Goal: Task Accomplishment & Management: Use online tool/utility

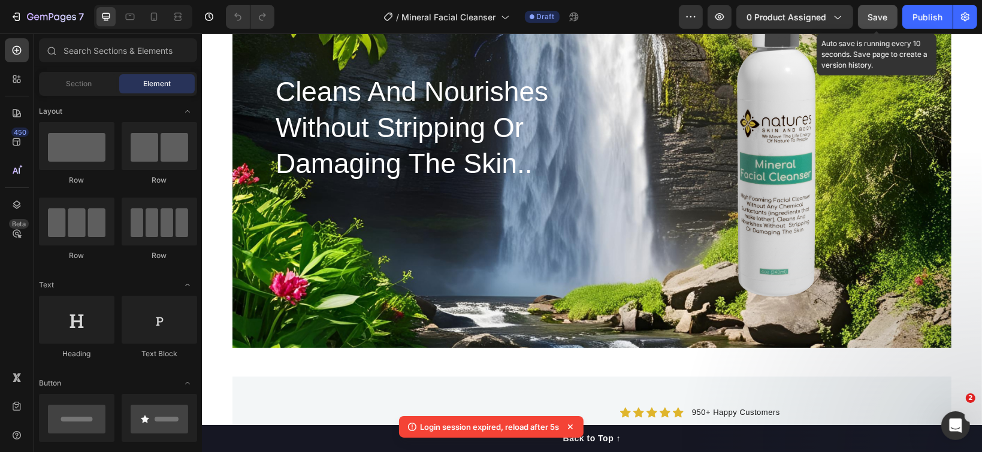
click at [870, 14] on span "Save" at bounding box center [878, 17] width 20 height 10
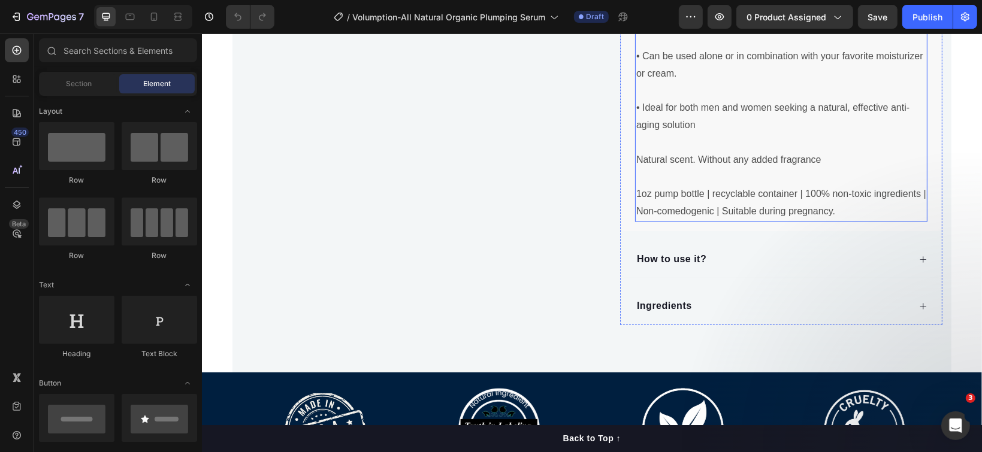
scroll to position [2078, 0]
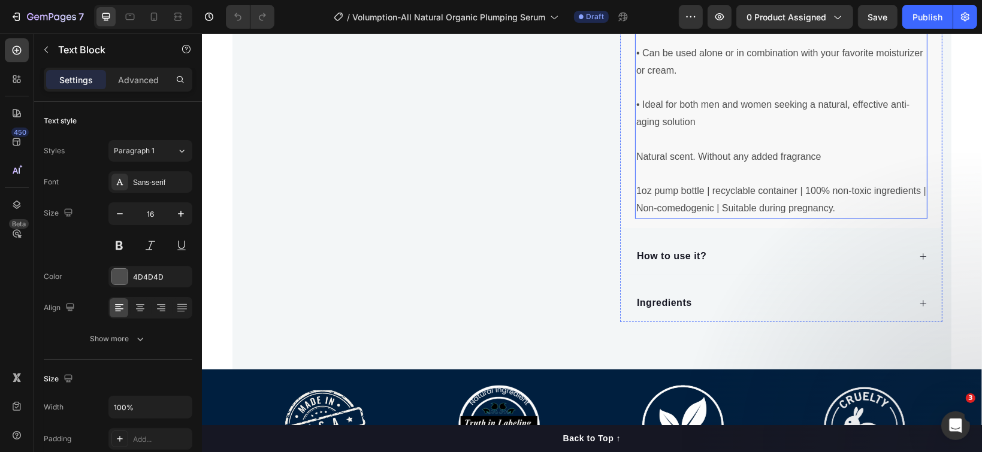
click at [833, 201] on p "1oz pump bottle | recyclable container | 100% non-toxic ingredients | Non-comed…" at bounding box center [781, 199] width 290 height 35
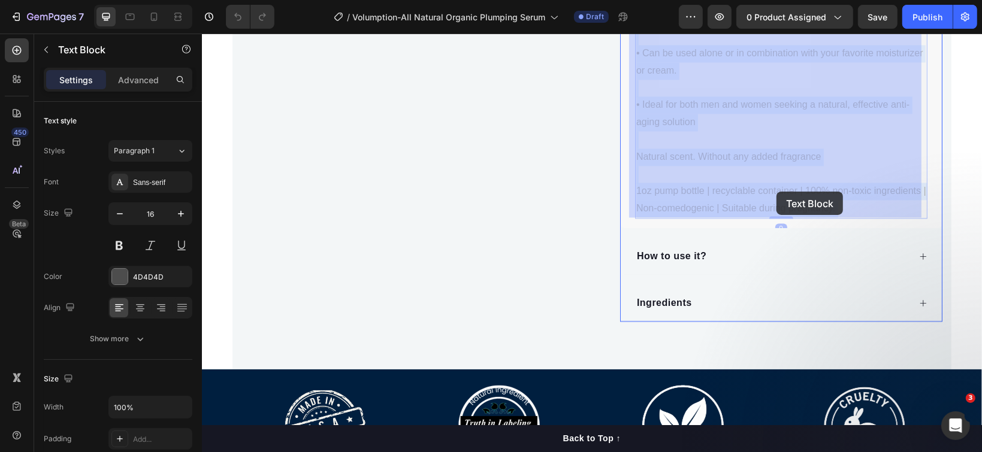
drag, startPoint x: 833, startPoint y: 201, endPoint x: 777, endPoint y: 191, distance: 57.3
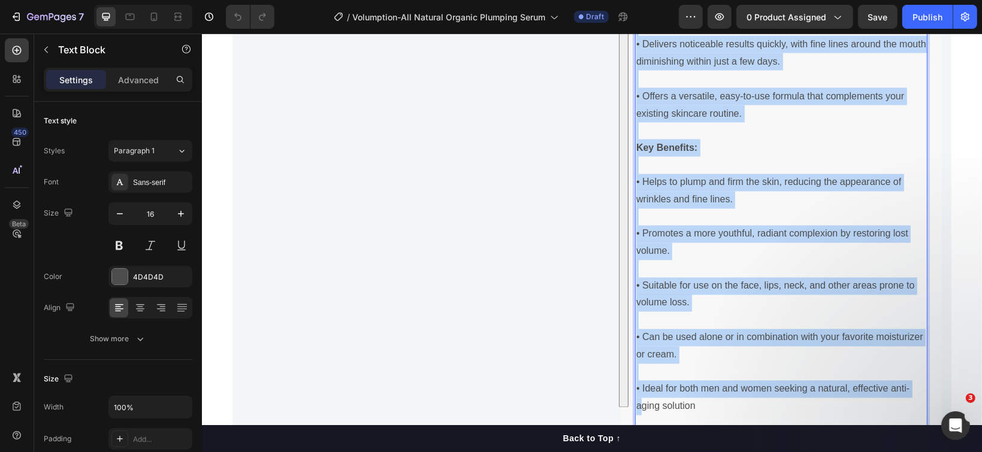
scroll to position [1953, 0]
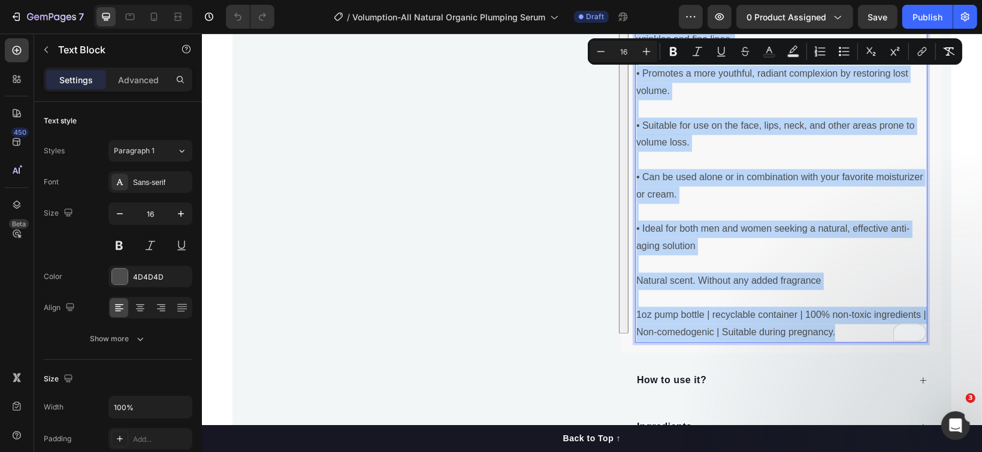
drag, startPoint x: 630, startPoint y: 238, endPoint x: 828, endPoint y: 329, distance: 218.3
copy div "L IPSUMDOLORSIT AMETCO ADIPISCIN ELITS DOEI TEMPORI UTLABOR ETDO. MAGNAALIQUAEN…"
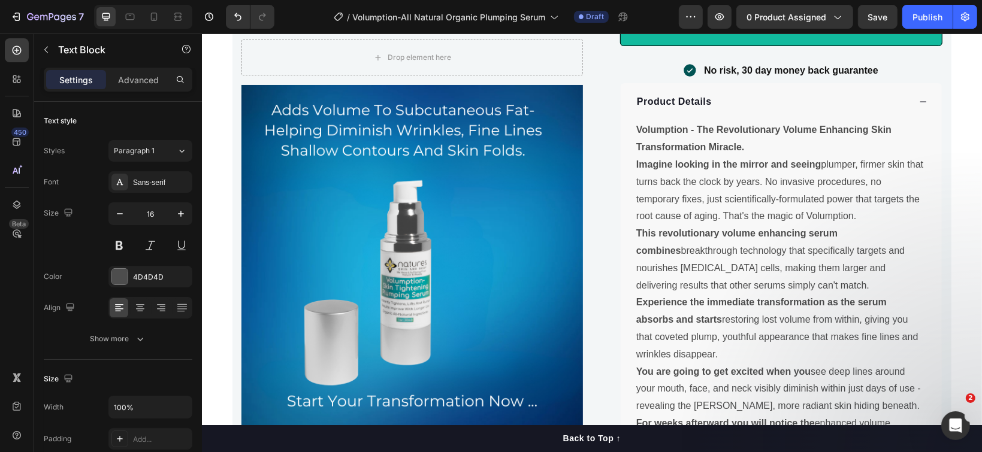
scroll to position [944, 0]
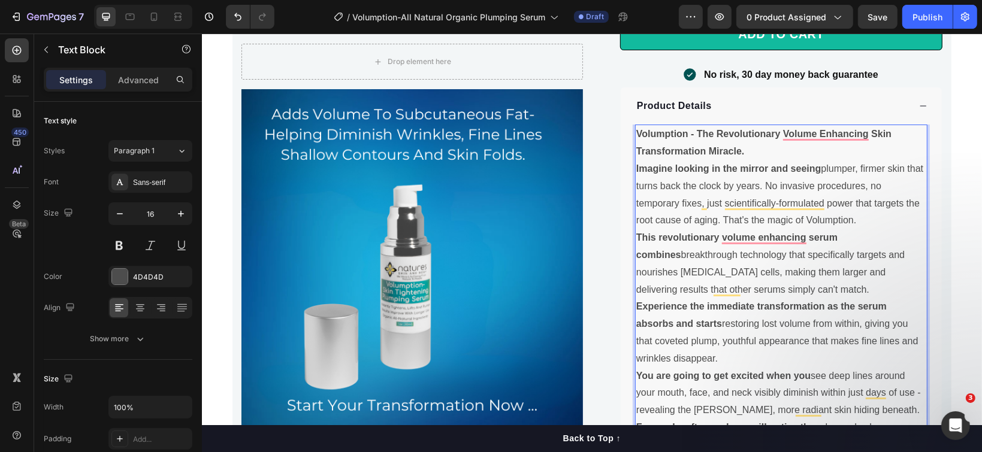
click at [740, 150] on p "Volumption - The Revolutionary Volume Enhancing Skin Transformation Miracle." at bounding box center [781, 142] width 290 height 35
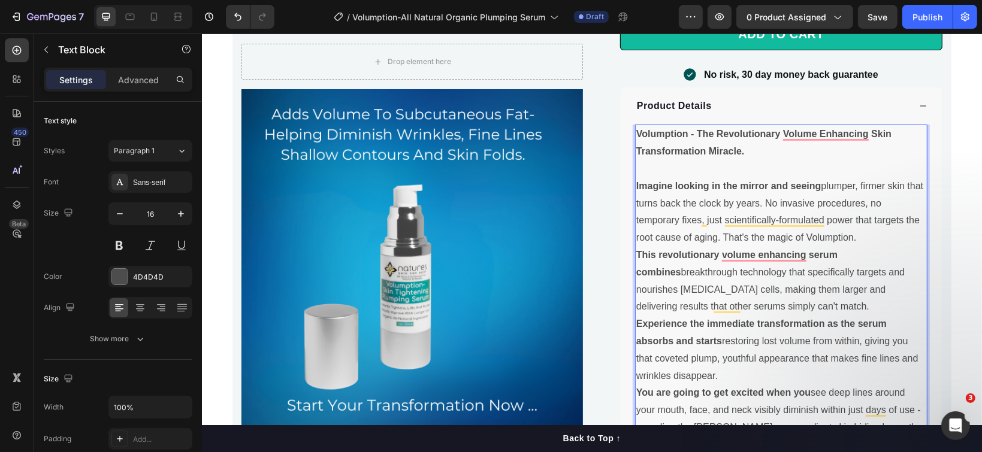
click at [858, 234] on p "Imagine looking in the mirror and seeing plumper, firmer skin that turns back t…" at bounding box center [781, 211] width 290 height 69
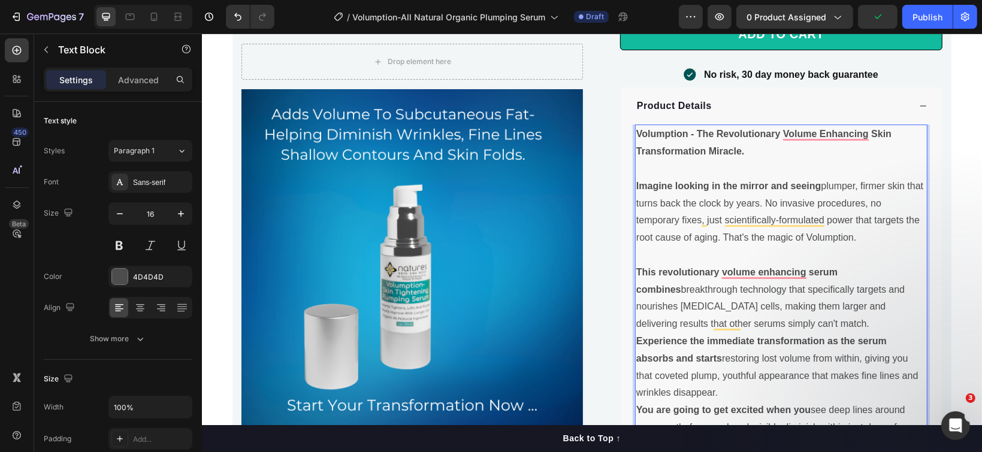
click at [811, 318] on p "This revolutionary volume enhancing serum combines breakthrough technology that…" at bounding box center [781, 298] width 290 height 69
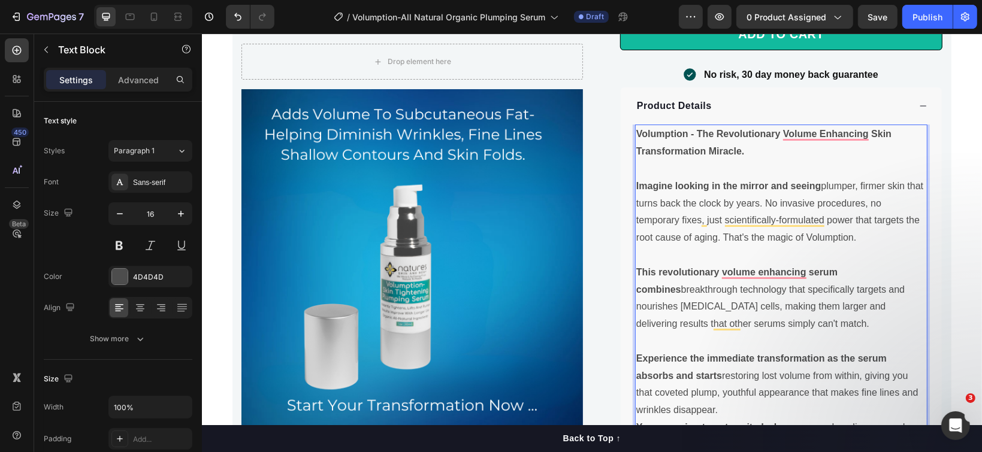
scroll to position [1024, 0]
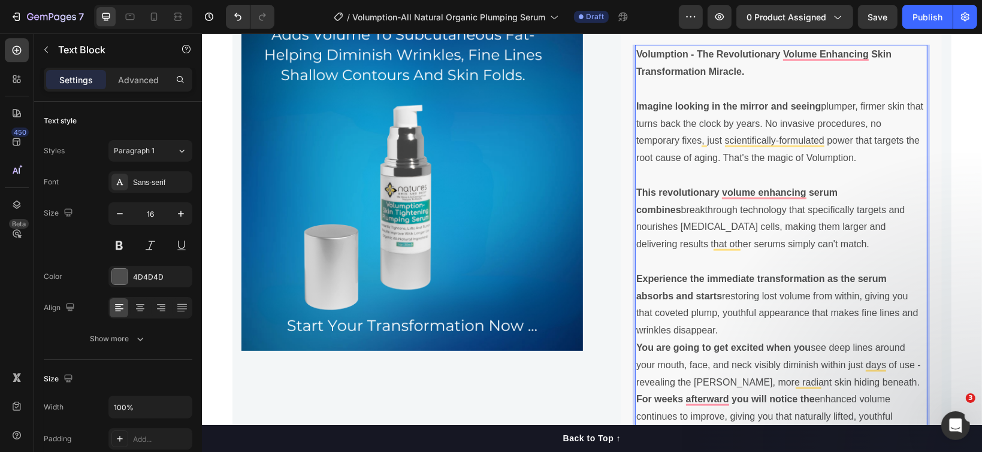
click at [784, 328] on p "Experience the immediate transformation as the serum absorbs and starts restori…" at bounding box center [781, 304] width 290 height 69
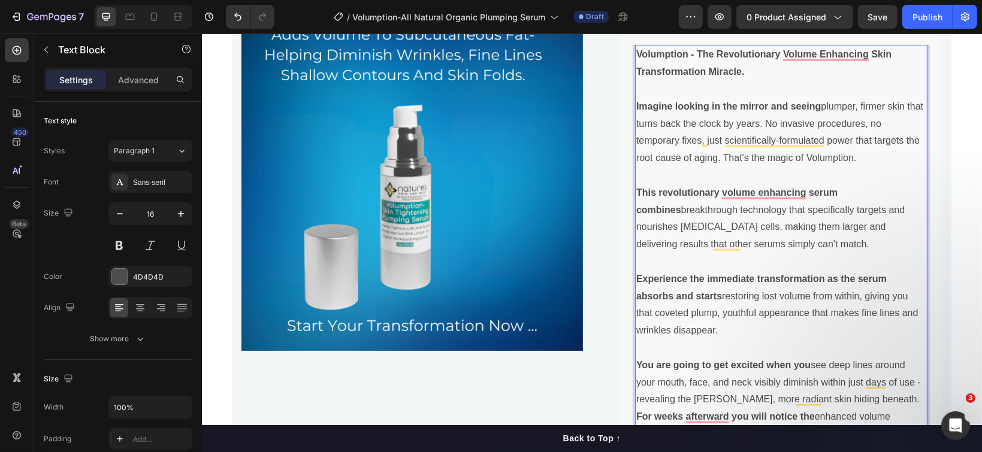
scroll to position [1103, 0]
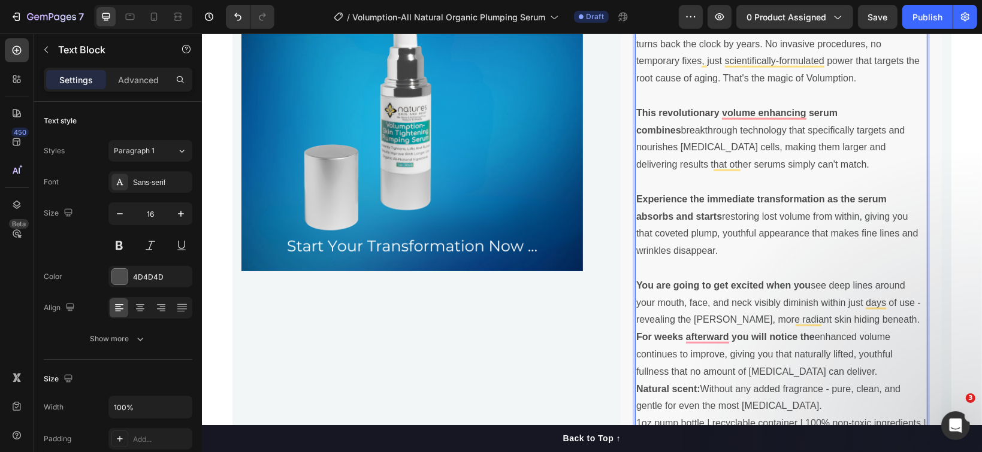
click at [863, 322] on p "You are going to get excited when you see deep lines around your mouth, face, a…" at bounding box center [781, 303] width 290 height 52
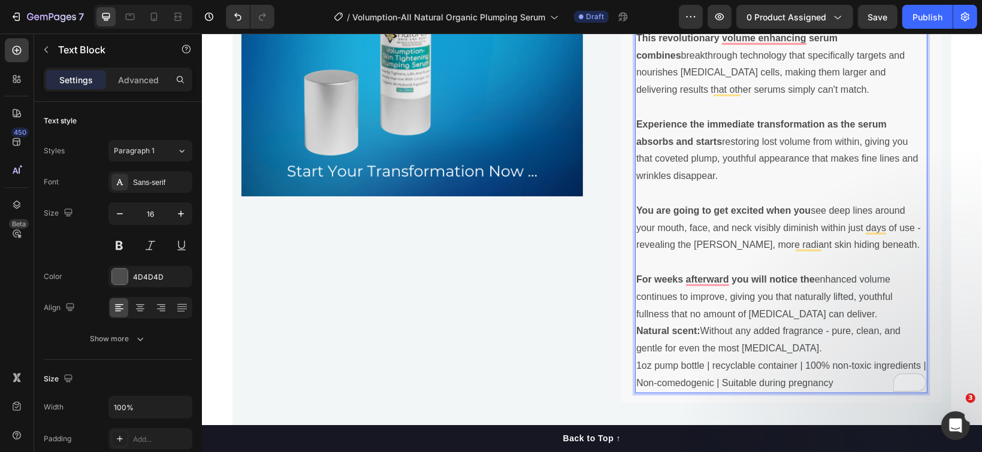
scroll to position [1183, 0]
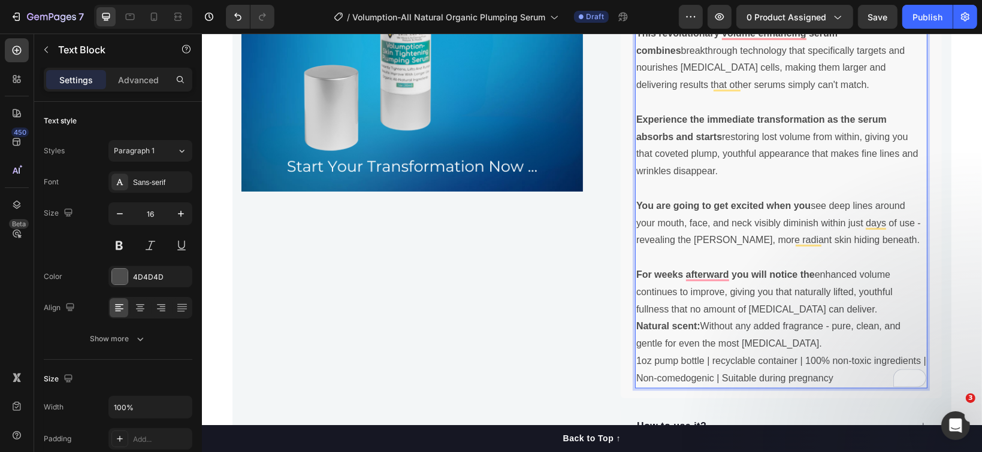
click at [867, 307] on p "For weeks afterward you will notice the enhanced volume continues to improve, g…" at bounding box center [781, 292] width 290 height 52
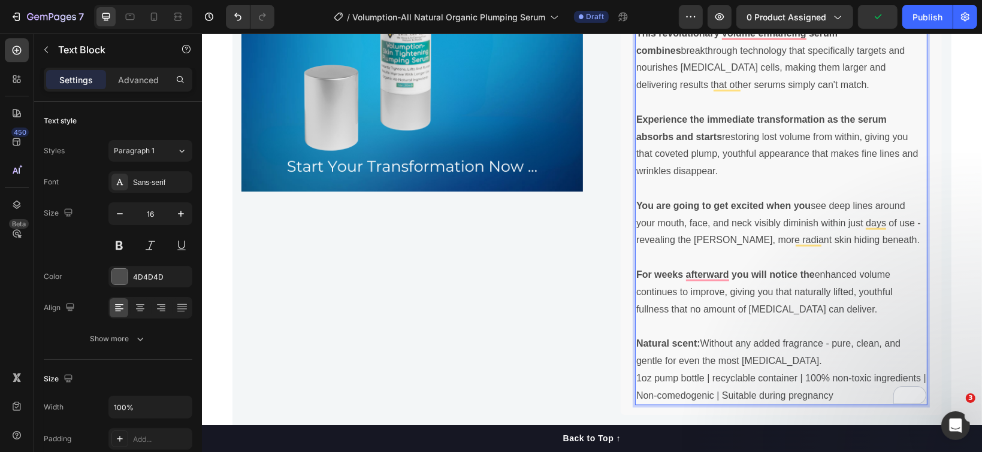
click at [803, 361] on p "Natural scent: Without any added fragrance - pure, clean, and gentle for even t…" at bounding box center [781, 352] width 290 height 35
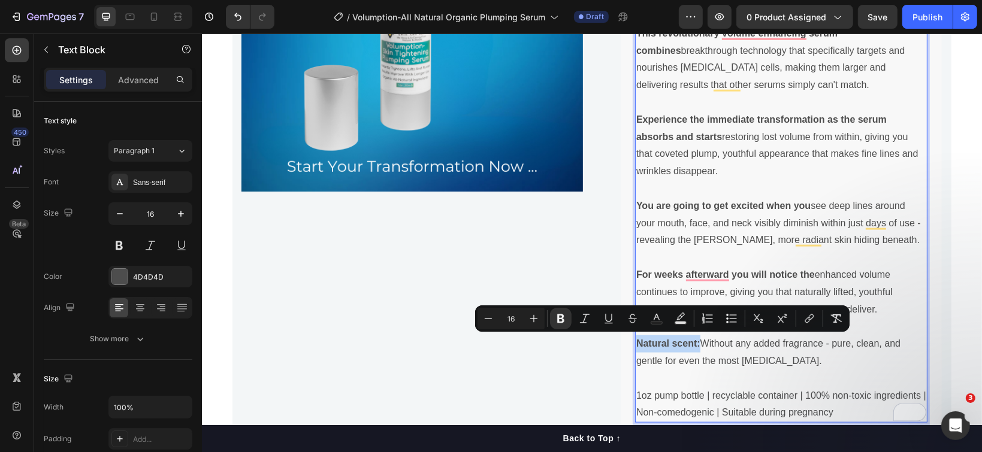
drag, startPoint x: 695, startPoint y: 343, endPoint x: 630, endPoint y: 340, distance: 64.2
click at [636, 340] on p "Natural scent: Without any added fragrance - pure, clean, and gentle for even t…" at bounding box center [781, 352] width 290 height 35
click at [657, 321] on icon "Editor contextual toolbar" at bounding box center [657, 319] width 12 height 12
type input "4D4D4D"
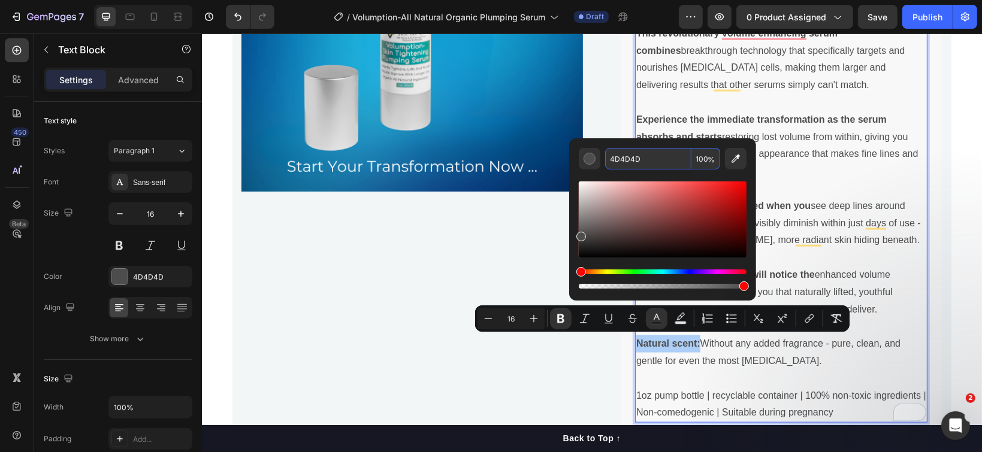
click at [639, 157] on input "4D4D4D" at bounding box center [648, 159] width 86 height 22
paste input "005353"
type input "005353"
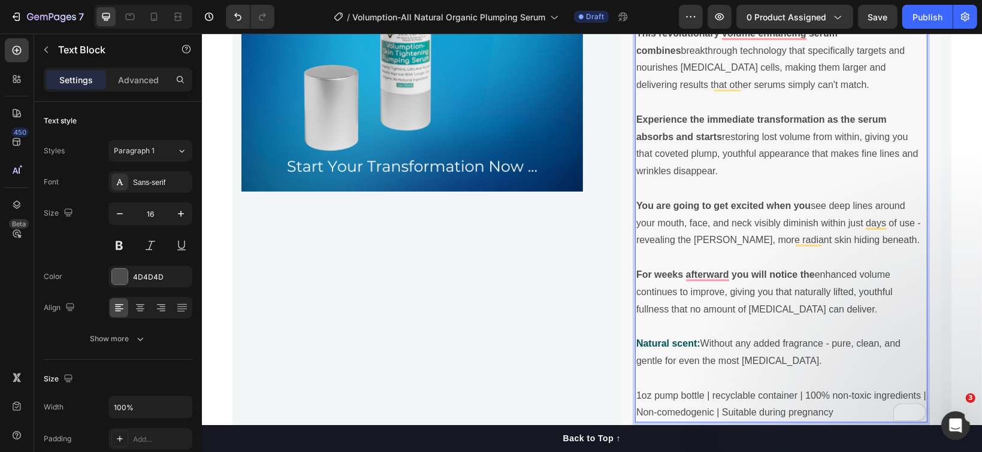
click at [668, 123] on p "Experience the immediate transformation as the serum absorbs and starts restori…" at bounding box center [781, 145] width 290 height 69
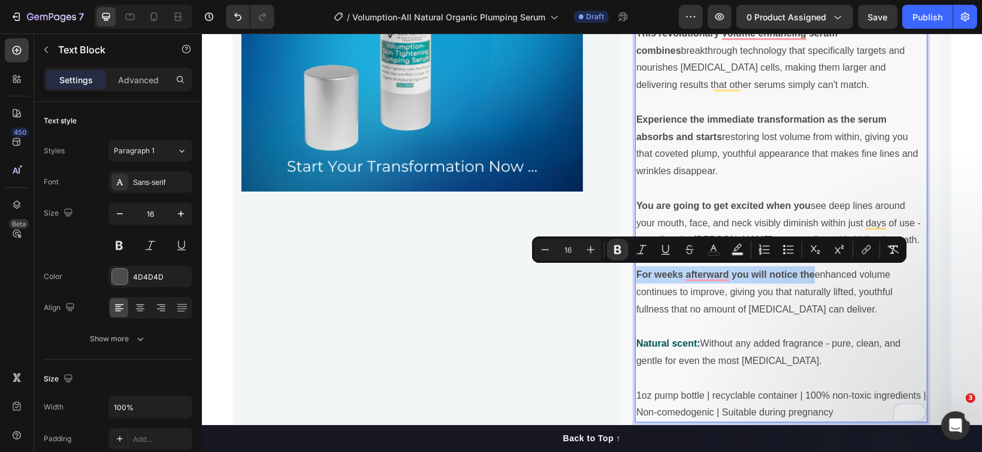
drag, startPoint x: 808, startPoint y: 271, endPoint x: 630, endPoint y: 266, distance: 178.1
click at [636, 266] on p "For weeks afterward you will notice the enhanced volume continues to improve, g…" at bounding box center [781, 292] width 290 height 52
click at [714, 254] on icon "Editor contextual toolbar" at bounding box center [714, 250] width 12 height 12
type input "4D4D4D"
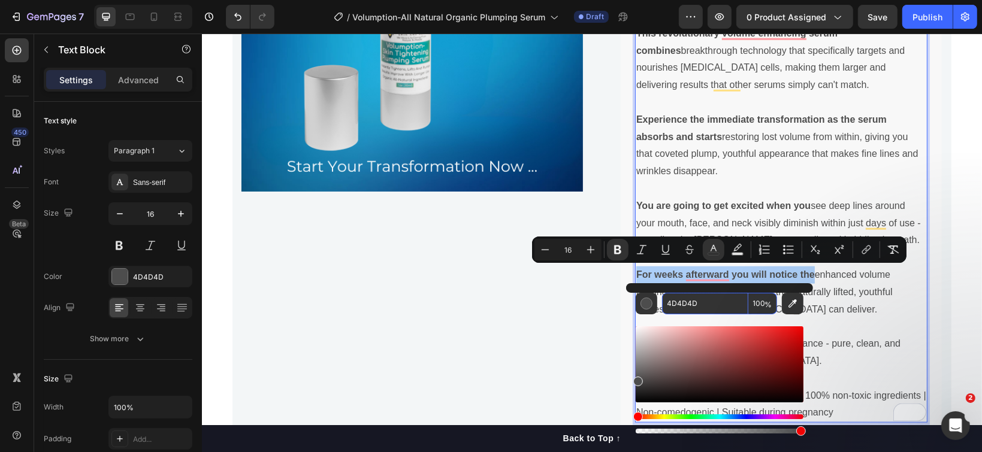
click at [699, 304] on input "4D4D4D" at bounding box center [705, 304] width 86 height 22
paste input "005353"
type input "005353"
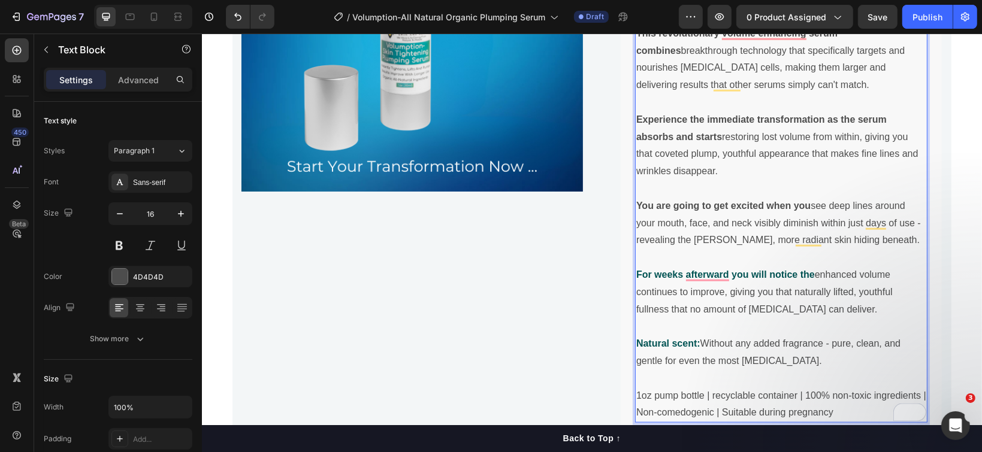
click at [749, 128] on p "Experience the immediate transformation as the serum absorbs and starts restori…" at bounding box center [781, 145] width 290 height 69
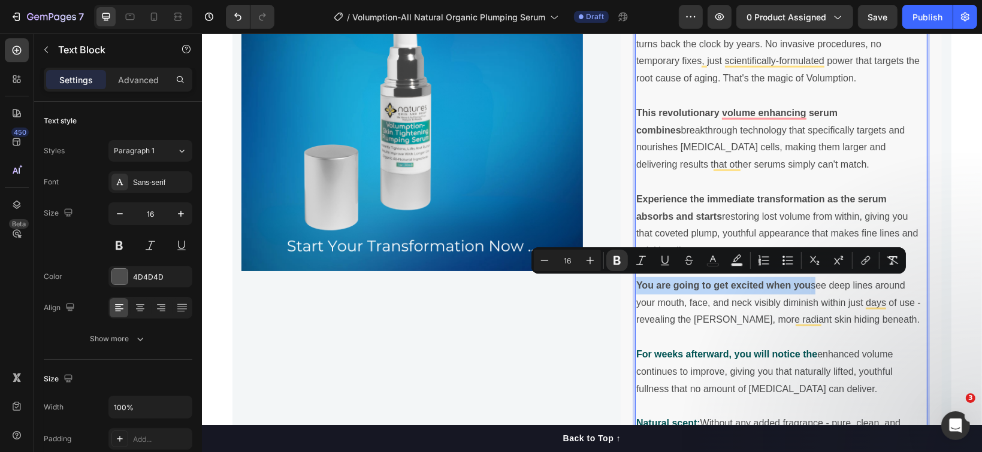
drag, startPoint x: 807, startPoint y: 282, endPoint x: 631, endPoint y: 277, distance: 176.3
click at [636, 277] on p "You are going to get excited when you see deep lines around your mouth, face, a…" at bounding box center [781, 303] width 290 height 52
click at [715, 263] on icon "Editor contextual toolbar" at bounding box center [713, 261] width 12 height 12
type input "4D4D4D"
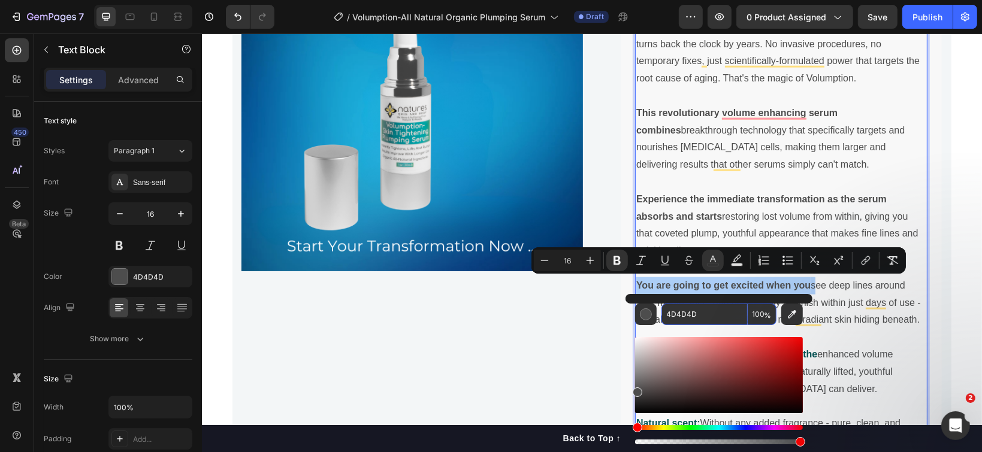
click at [693, 315] on input "4D4D4D" at bounding box center [705, 315] width 86 height 22
paste input "005353"
type input "005353"
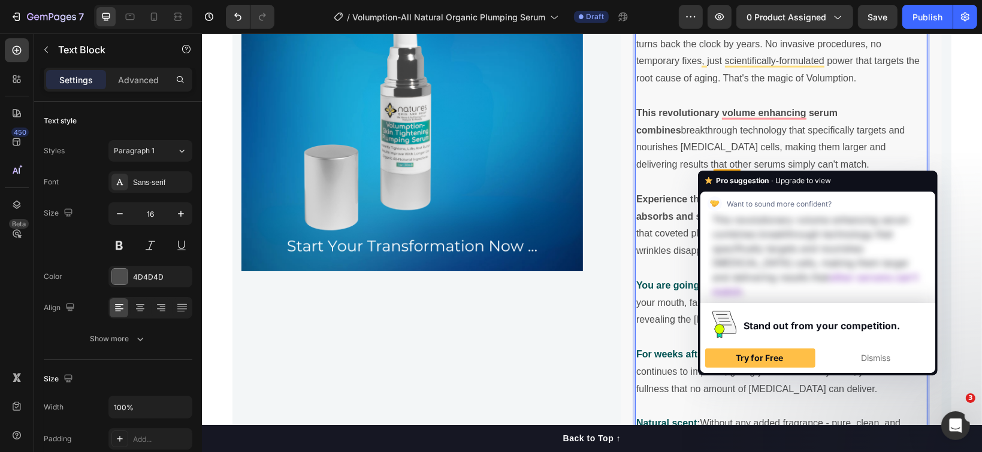
click at [728, 158] on p "This revolutionary volume enhancing serum combines breakthrough technology that…" at bounding box center [781, 138] width 290 height 69
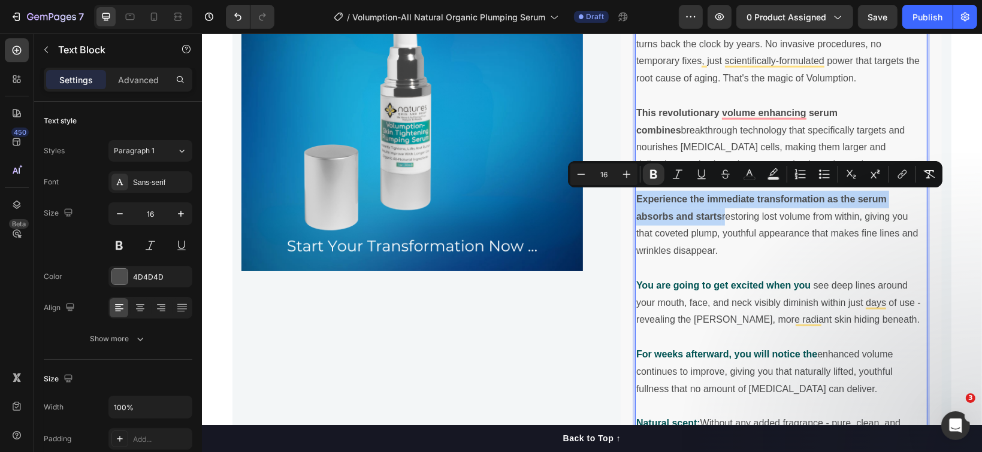
drag, startPoint x: 717, startPoint y: 210, endPoint x: 631, endPoint y: 191, distance: 87.8
click at [636, 191] on p "Experience the immediate transformation as the serum absorbs and starts restori…" at bounding box center [781, 225] width 290 height 69
click at [752, 174] on icon "Editor contextual toolbar" at bounding box center [750, 173] width 6 height 7
type input "4D4D4D"
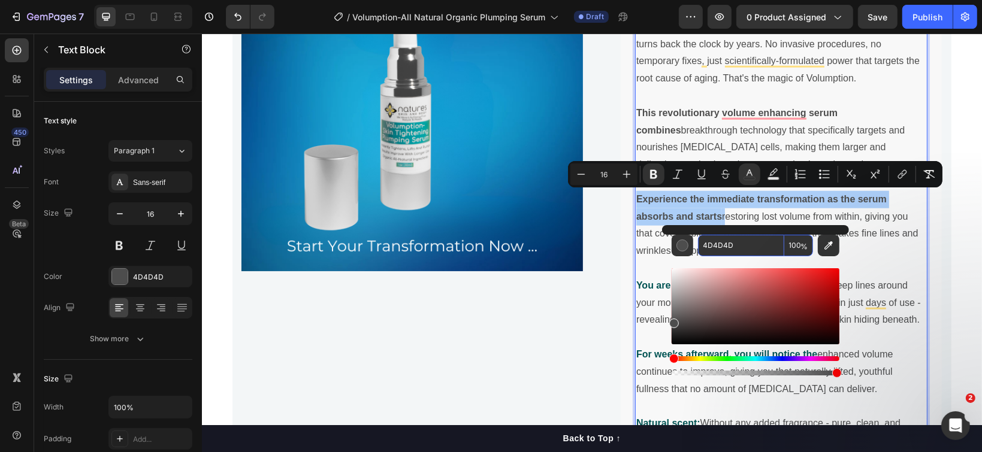
click at [715, 246] on input "4D4D4D" at bounding box center [741, 246] width 86 height 22
paste input "005353"
type input "005353"
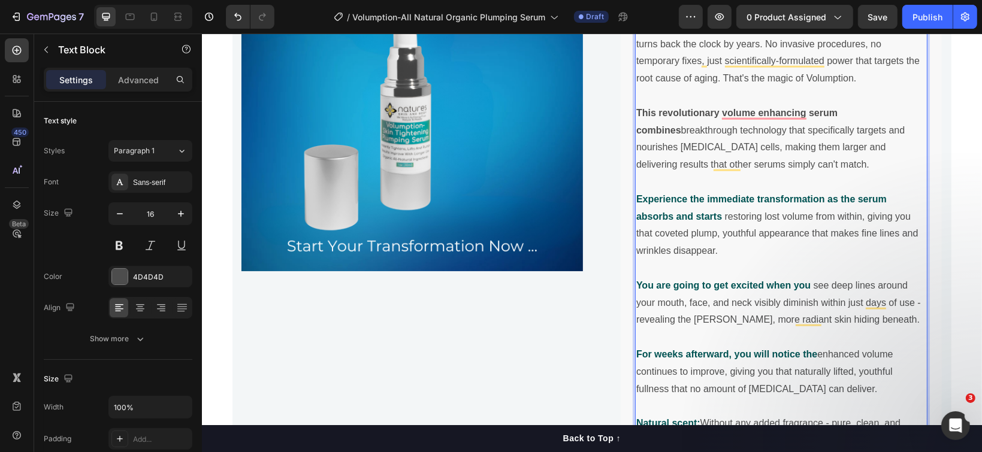
click at [771, 132] on p "This revolutionary volume enhancing serum combines breakthrough technology that…" at bounding box center [781, 138] width 290 height 69
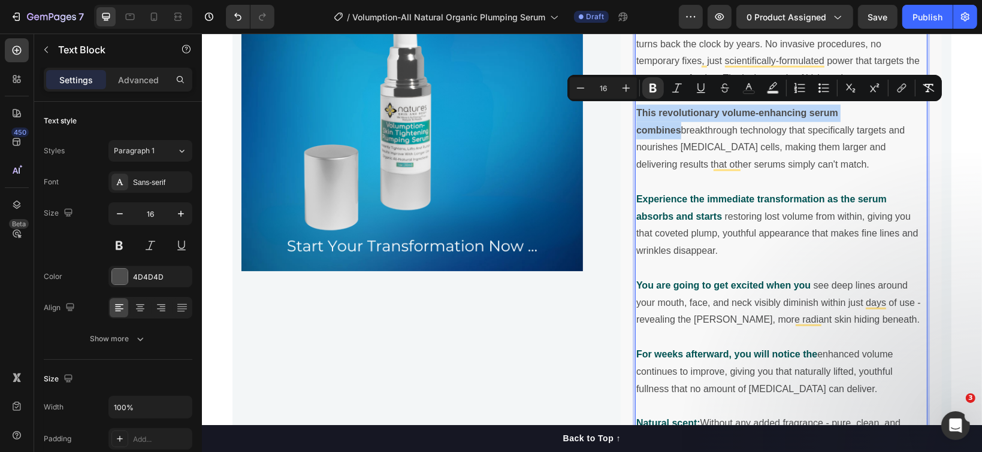
drag, startPoint x: 882, startPoint y: 108, endPoint x: 632, endPoint y: 107, distance: 249.3
click at [636, 107] on p "This revolutionary volume-enhancing serum combines breakthrough technology that…" at bounding box center [781, 138] width 290 height 69
drag, startPoint x: 445, startPoint y: 74, endPoint x: 747, endPoint y: 87, distance: 302.3
click at [747, 87] on icon "Editor contextual toolbar" at bounding box center [749, 88] width 12 height 12
type input "4D4D4D"
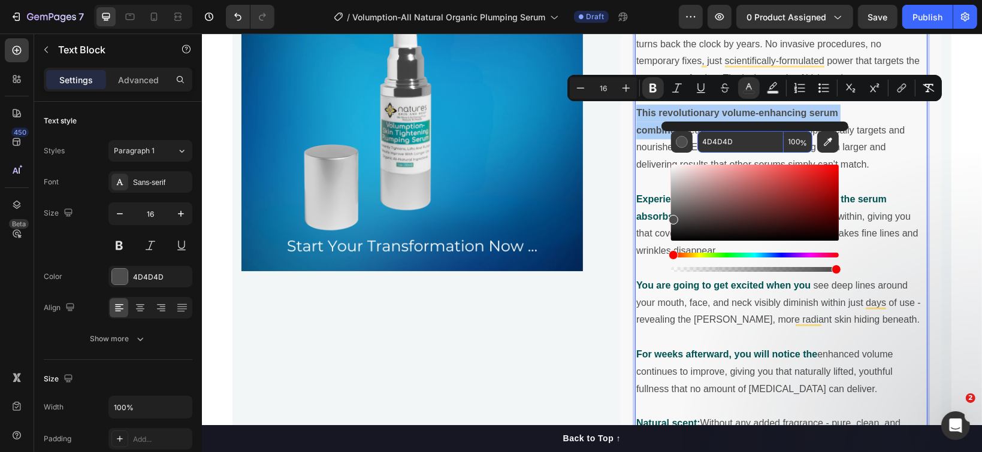
click at [725, 143] on input "4D4D4D" at bounding box center [741, 142] width 86 height 22
paste input "005353"
type input "005353"
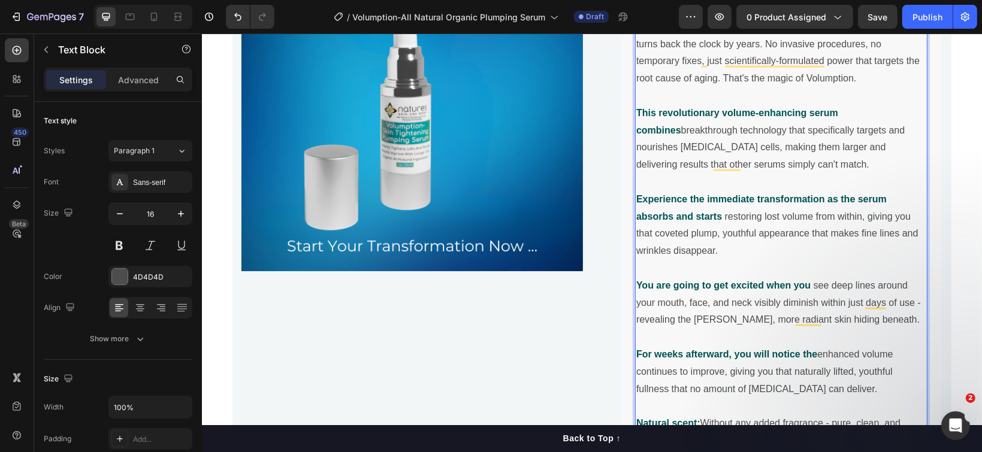
click at [648, 145] on p "This revolutionary volume-enhancing serum combines breakthrough technology that…" at bounding box center [781, 138] width 290 height 69
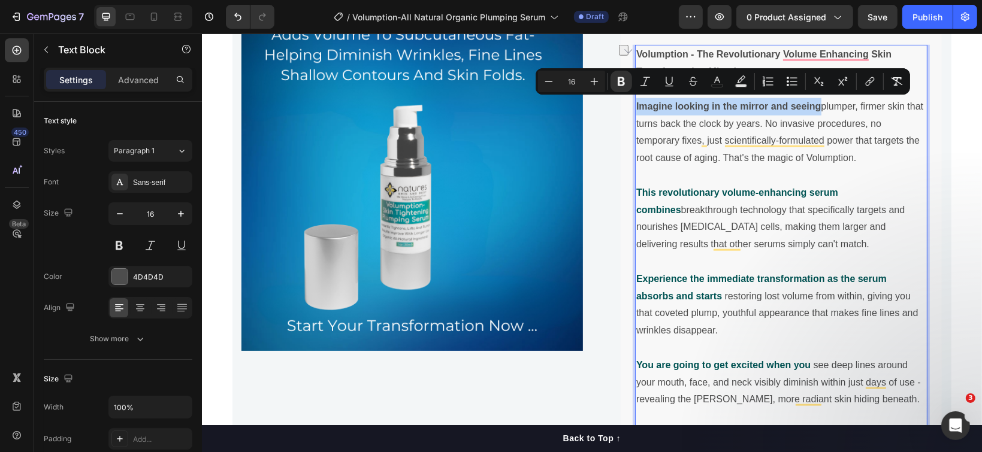
drag, startPoint x: 815, startPoint y: 103, endPoint x: 629, endPoint y: 99, distance: 185.8
click at [635, 99] on div "Volumption - The Revolutionary Volume Enhancing Skin Transformation Miracle. Im…" at bounding box center [781, 313] width 292 height 538
click at [716, 82] on icon "Editor contextual toolbar" at bounding box center [717, 82] width 12 height 12
type input "4D4D4D"
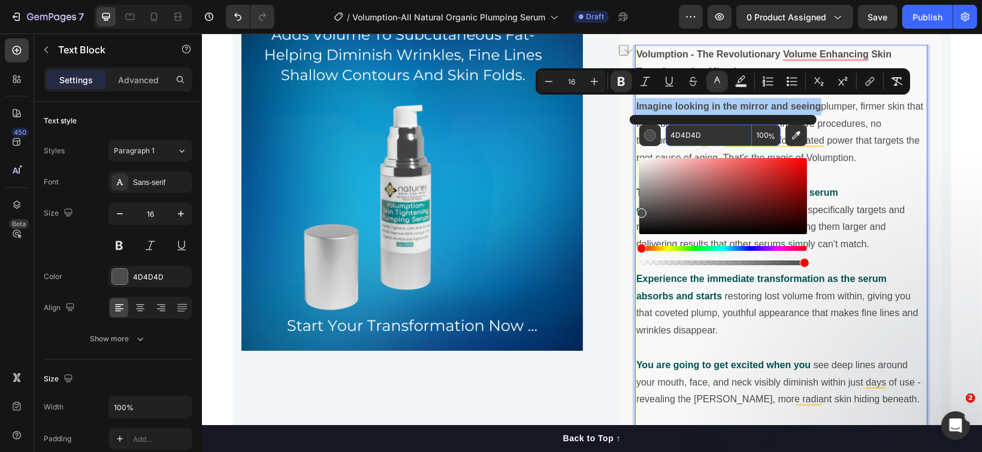
click at [695, 132] on input "4D4D4D" at bounding box center [709, 136] width 86 height 22
paste input "005353"
type input "005353"
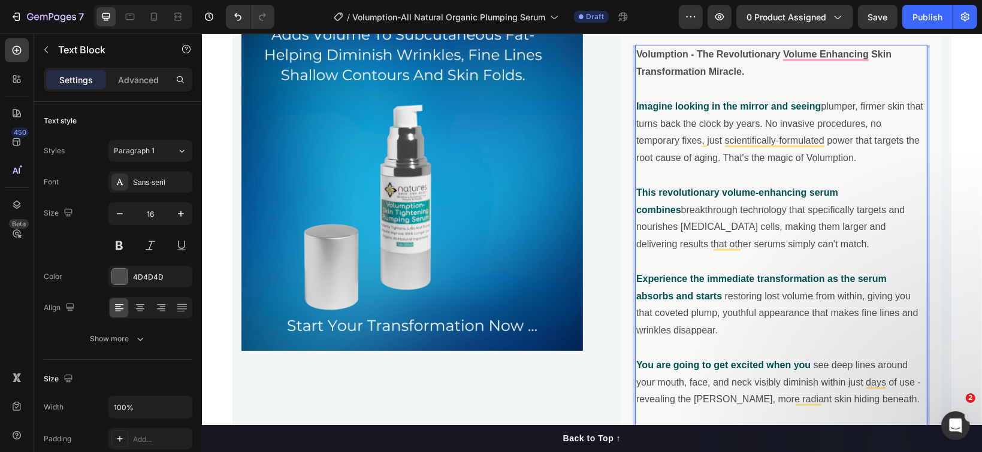
click at [872, 135] on p "Imagine looking in the mirror and seeing plumper, firmer skin that turns back t…" at bounding box center [781, 132] width 290 height 69
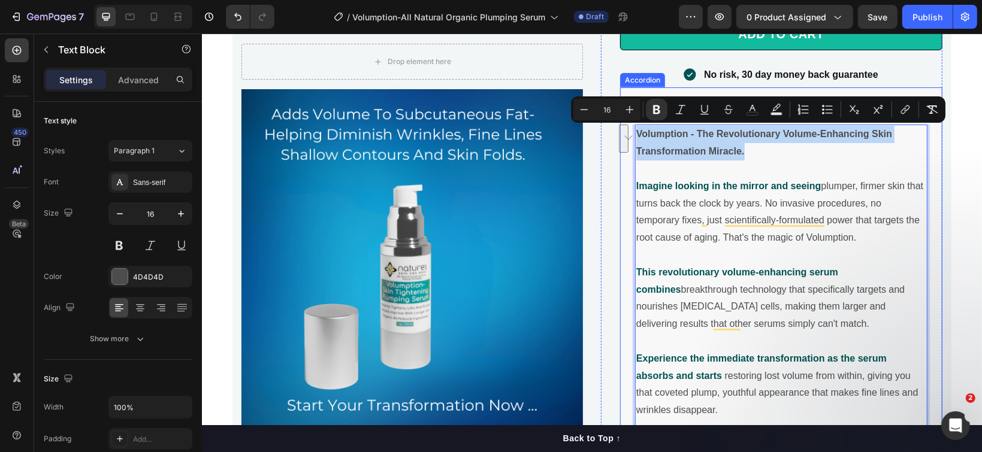
drag, startPoint x: 751, startPoint y: 146, endPoint x: 623, endPoint y: 129, distance: 128.8
click at [623, 129] on div "Product Details Volumption - The Revolutionary Volume-Enhancing Skin Transforma…" at bounding box center [781, 426] width 322 height 678
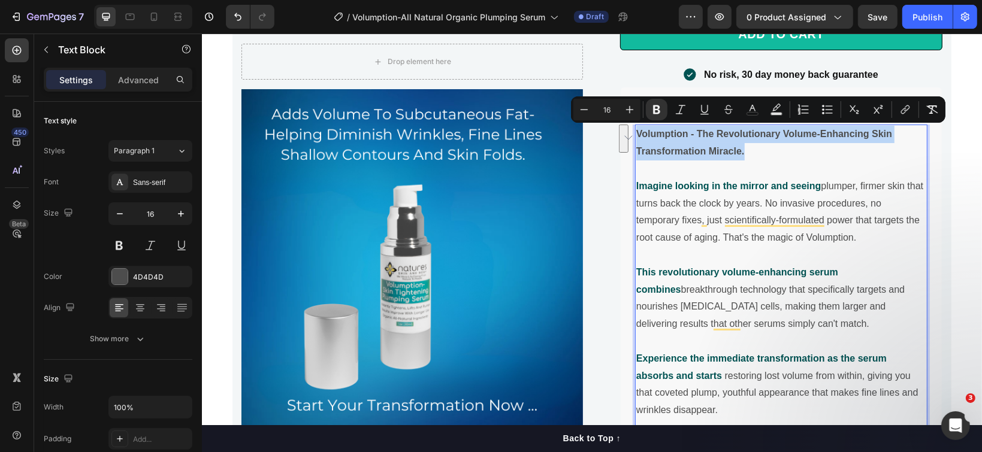
click at [747, 143] on p "Volumption - The Revolutionary Volume-Enhancing Skin Transformation Miracle." at bounding box center [781, 142] width 290 height 35
drag, startPoint x: 744, startPoint y: 143, endPoint x: 630, endPoint y: 128, distance: 114.9
click at [636, 128] on p "Volumption - The Revolutionary Volume-Enhancing Skin Transformation Miracle." at bounding box center [781, 142] width 290 height 35
click at [753, 110] on icon "Editor contextual toolbar" at bounding box center [753, 110] width 12 height 12
type input "4D4D4D"
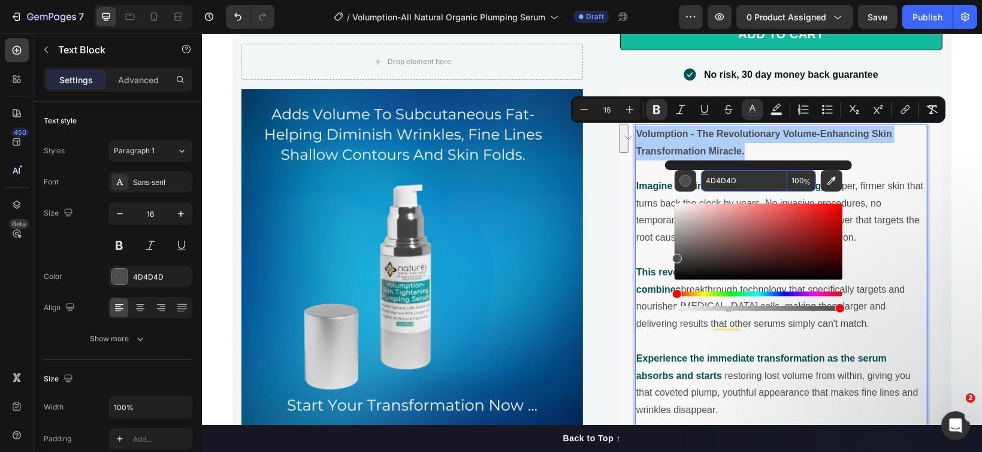
click at [730, 176] on input "4D4D4D" at bounding box center [744, 181] width 86 height 22
paste input "005353"
type input "005353"
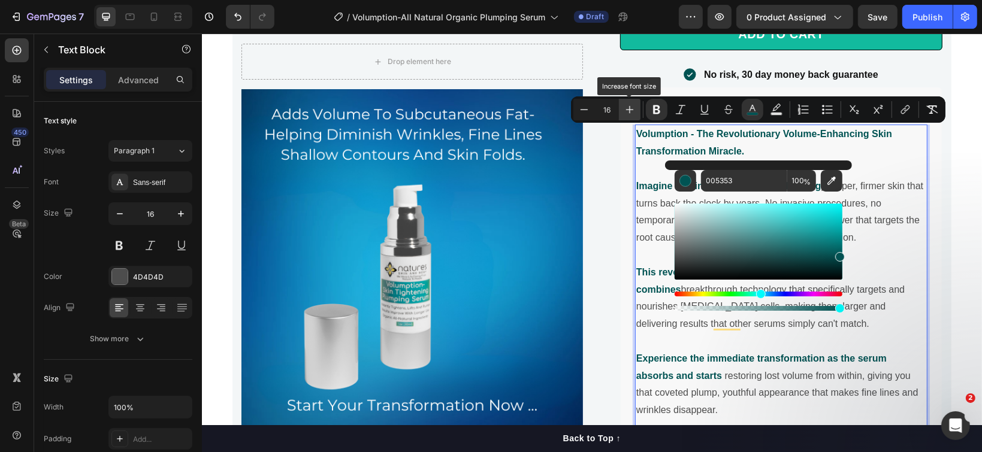
click at [632, 111] on icon "Editor contextual toolbar" at bounding box center [630, 110] width 12 height 12
type input "20"
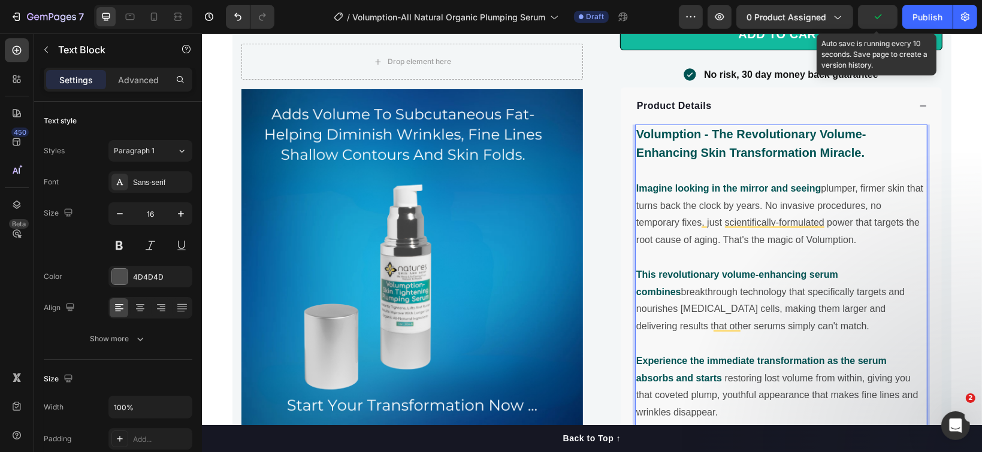
click at [879, 16] on icon "button" at bounding box center [878, 17] width 12 height 12
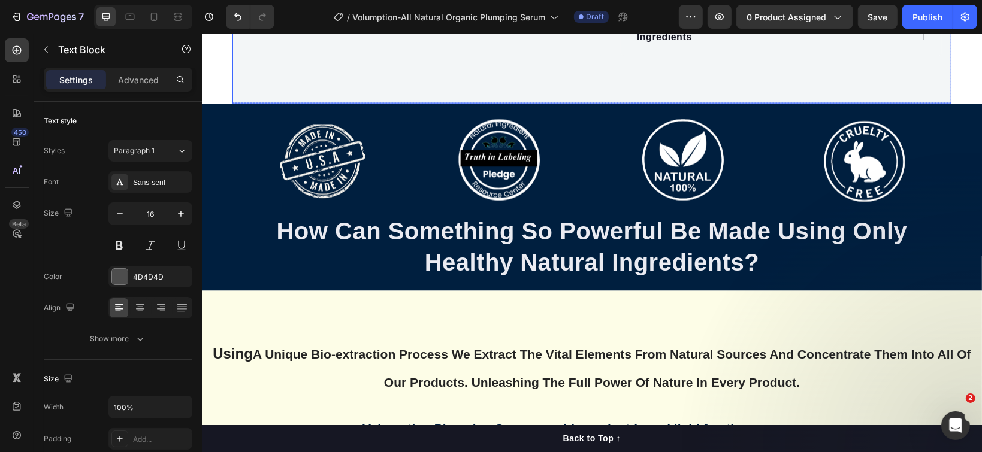
scroll to position [1663, 0]
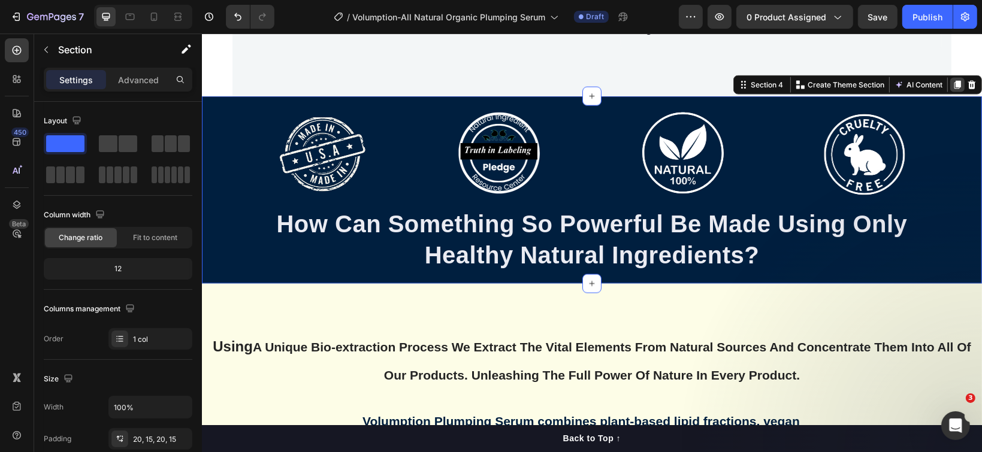
click at [952, 80] on icon at bounding box center [957, 85] width 10 height 10
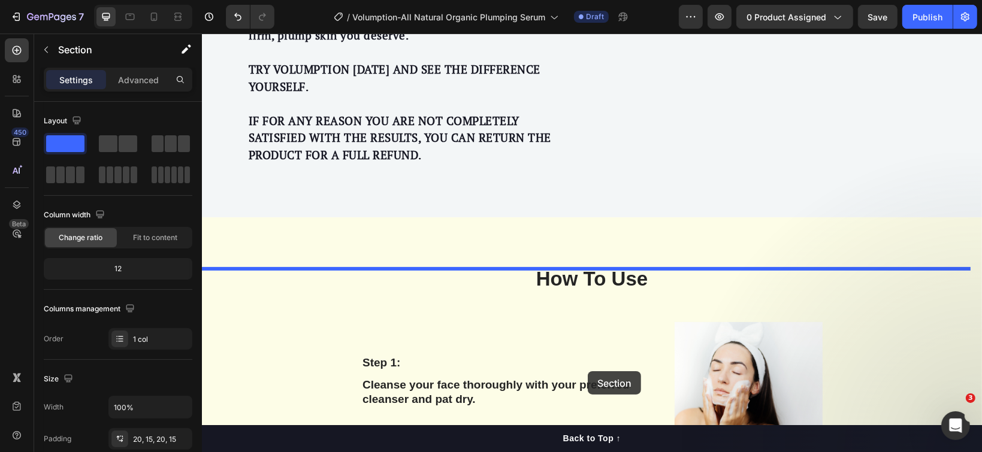
scroll to position [4080, 0]
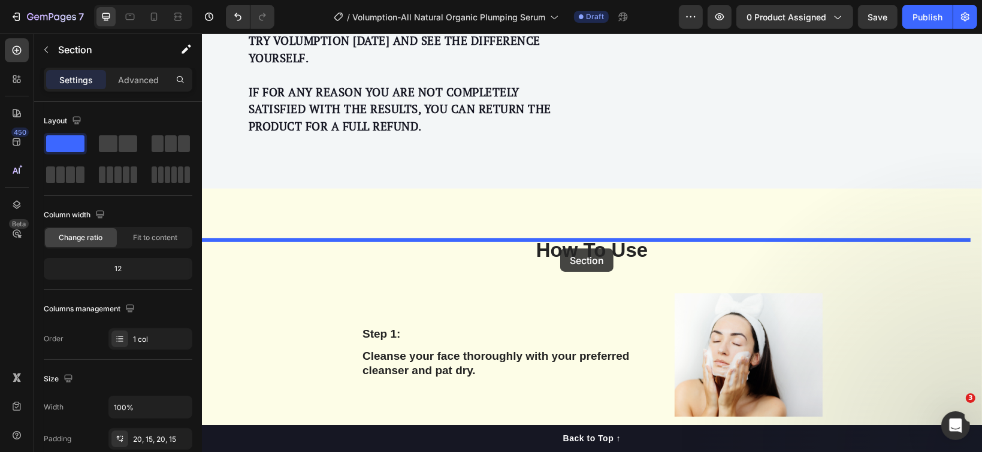
drag, startPoint x: 735, startPoint y: 86, endPoint x: 560, endPoint y: 248, distance: 238.8
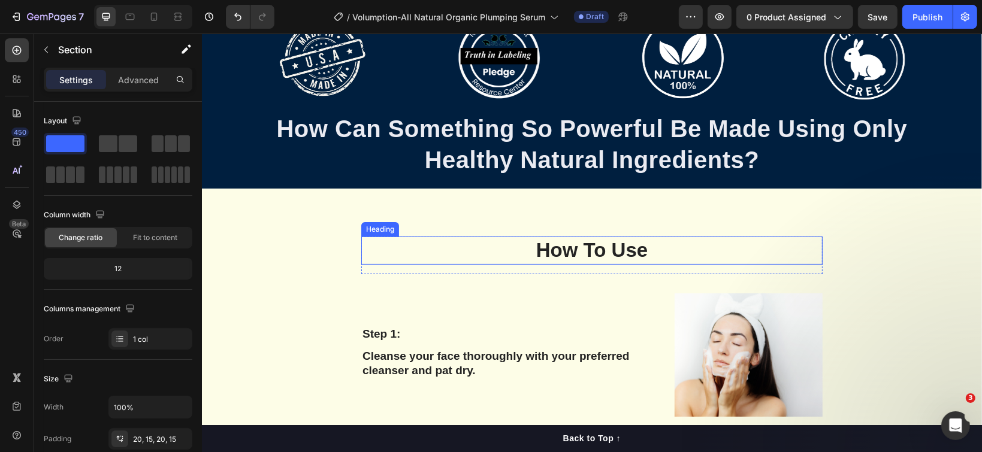
scroll to position [3891, 0]
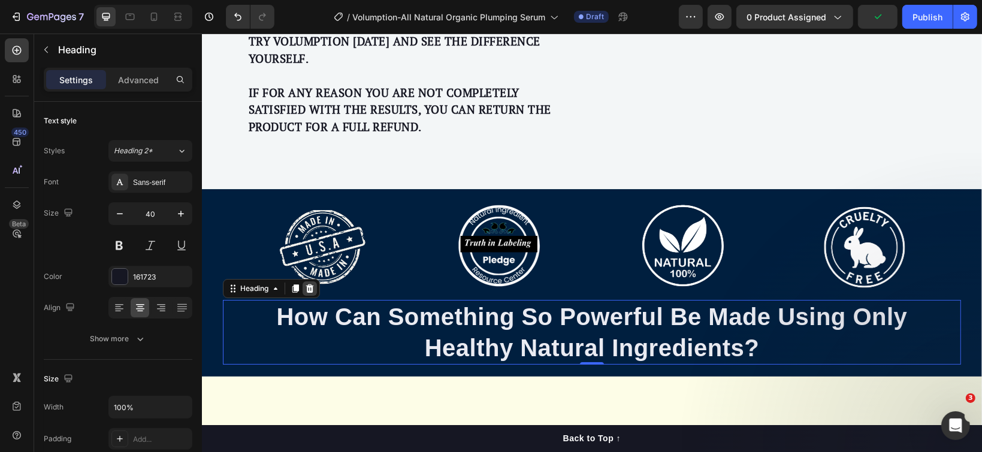
click at [310, 289] on icon at bounding box center [310, 288] width 8 height 8
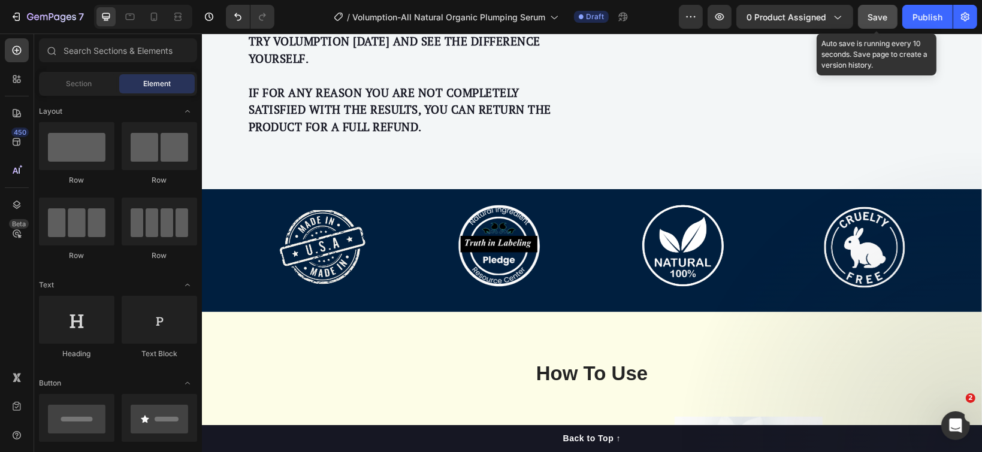
click at [872, 17] on span "Save" at bounding box center [878, 17] width 20 height 10
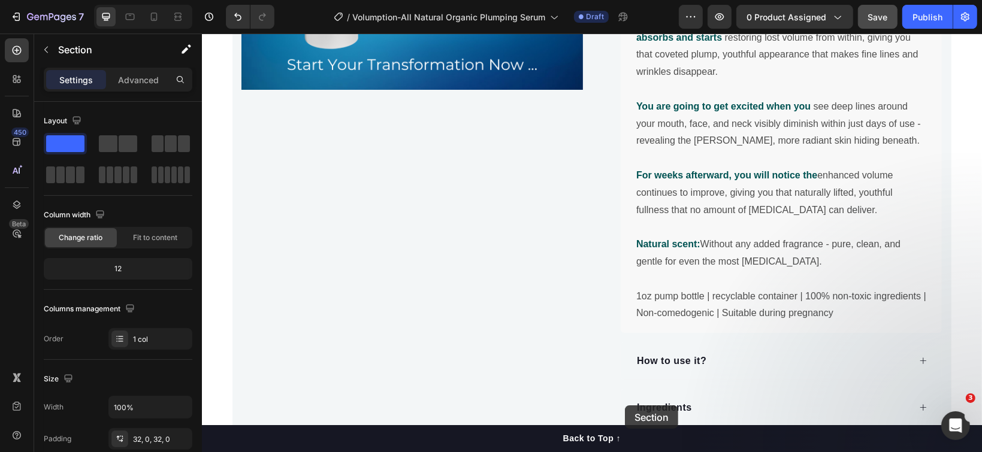
scroll to position [1395, 0]
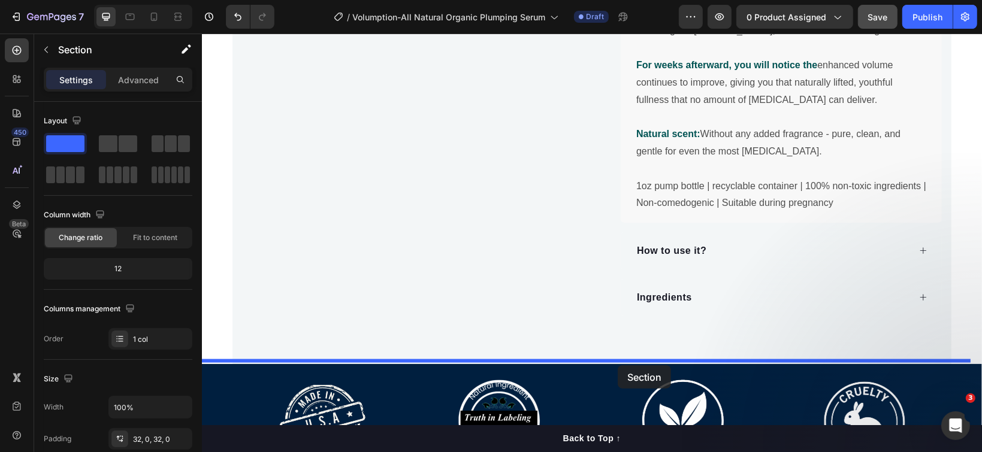
drag, startPoint x: 707, startPoint y: 106, endPoint x: 617, endPoint y: 365, distance: 273.9
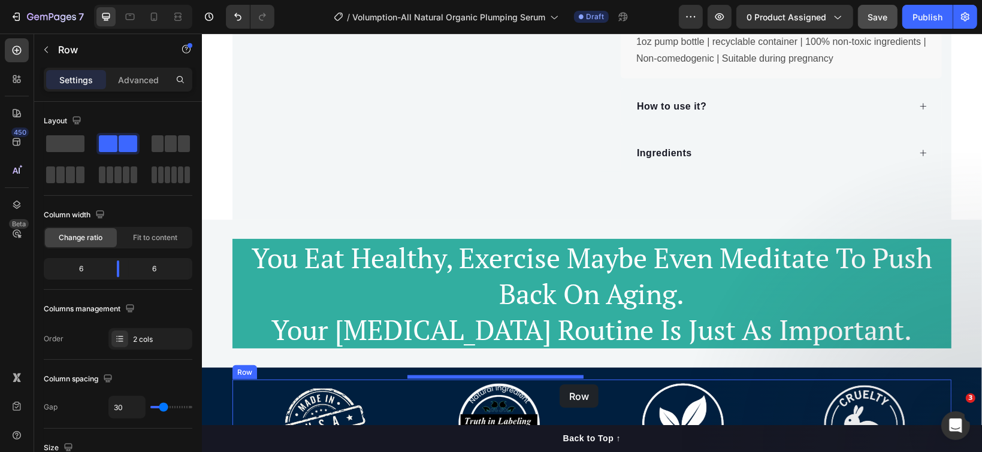
scroll to position [1550, 0]
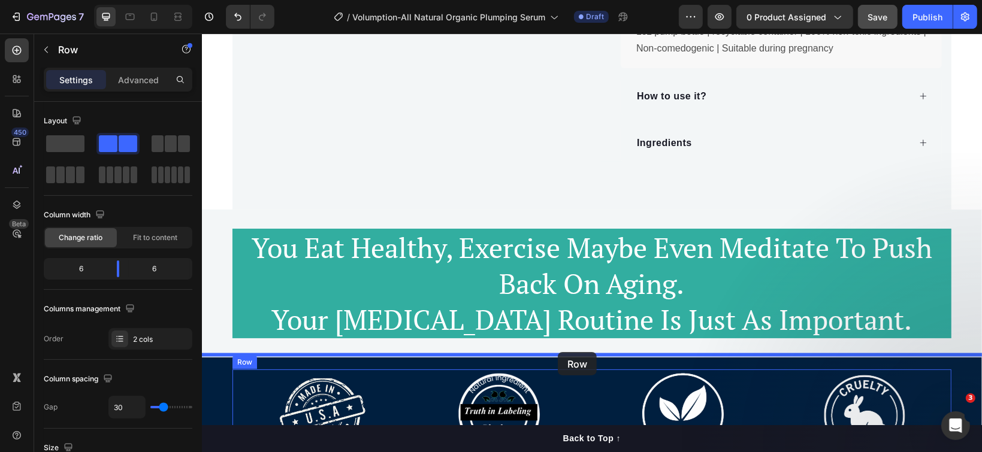
drag, startPoint x: 599, startPoint y: 322, endPoint x: 557, endPoint y: 352, distance: 51.1
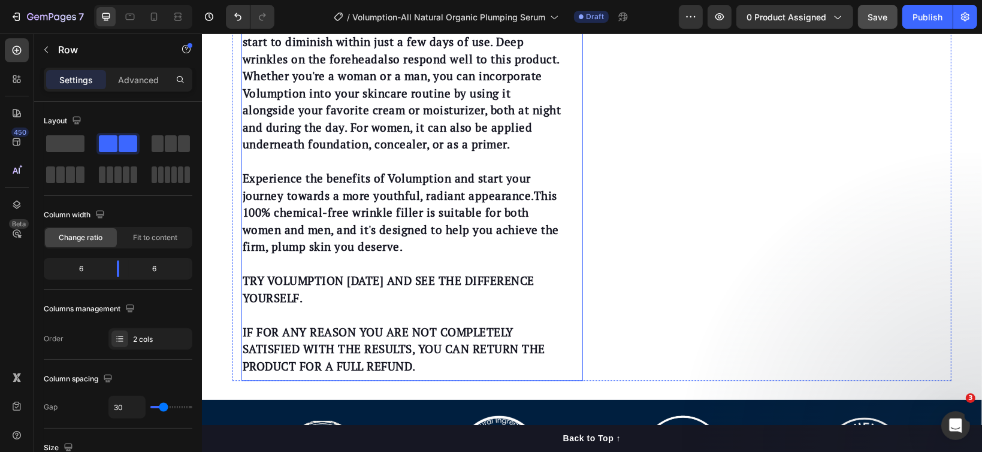
scroll to position [2828, 0]
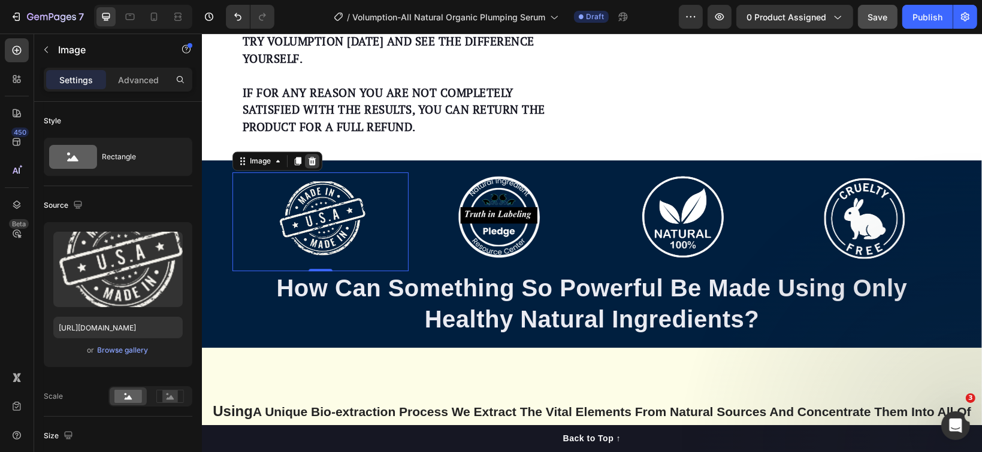
click at [308, 156] on icon at bounding box center [312, 161] width 10 height 10
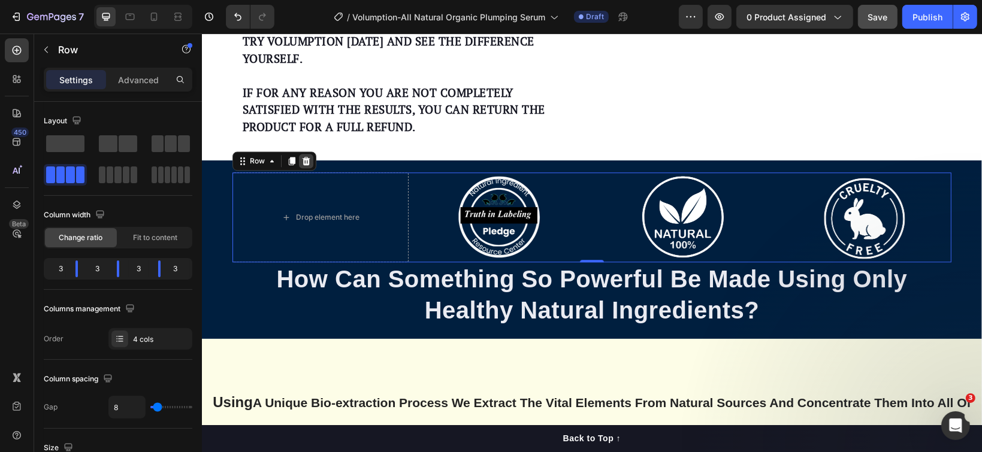
click at [303, 161] on icon at bounding box center [306, 161] width 10 height 10
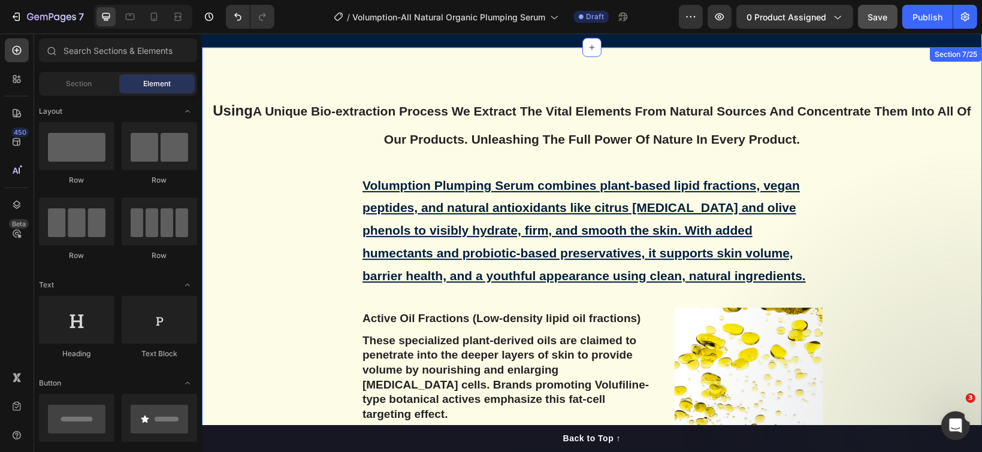
scroll to position [3069, 0]
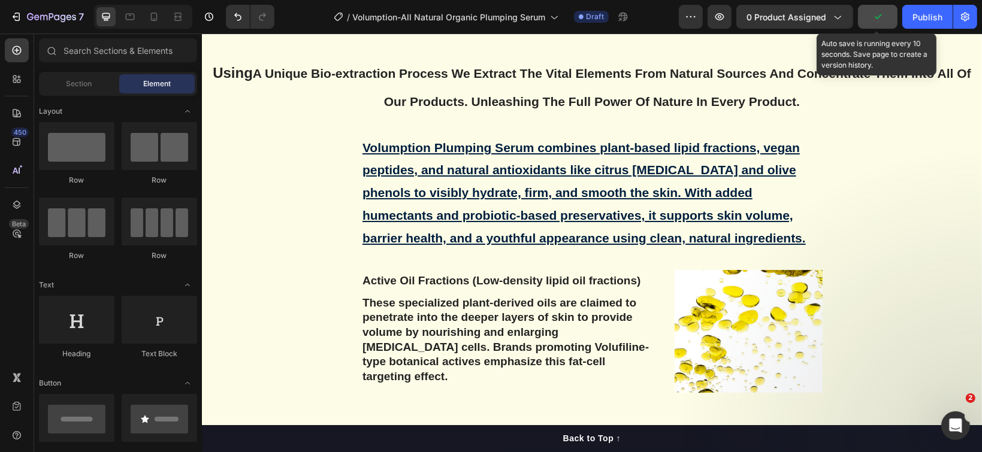
click at [868, 16] on button "button" at bounding box center [878, 17] width 40 height 24
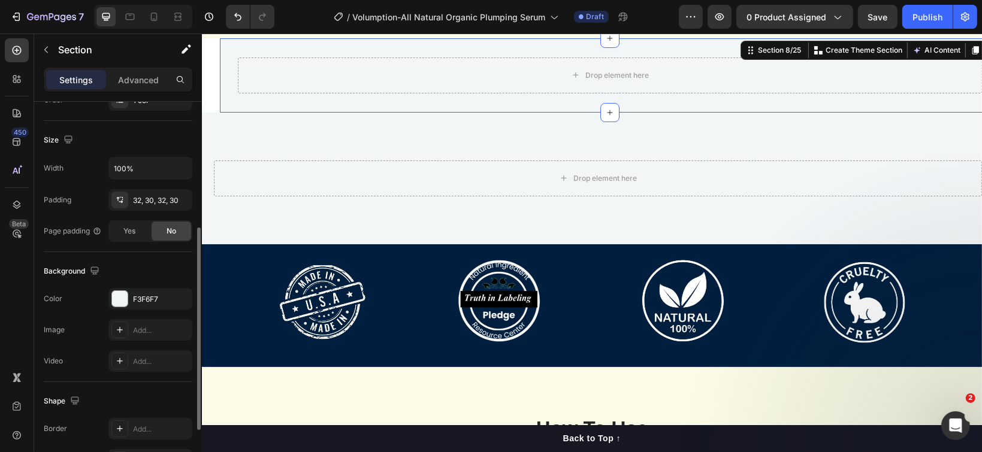
scroll to position [345, 0]
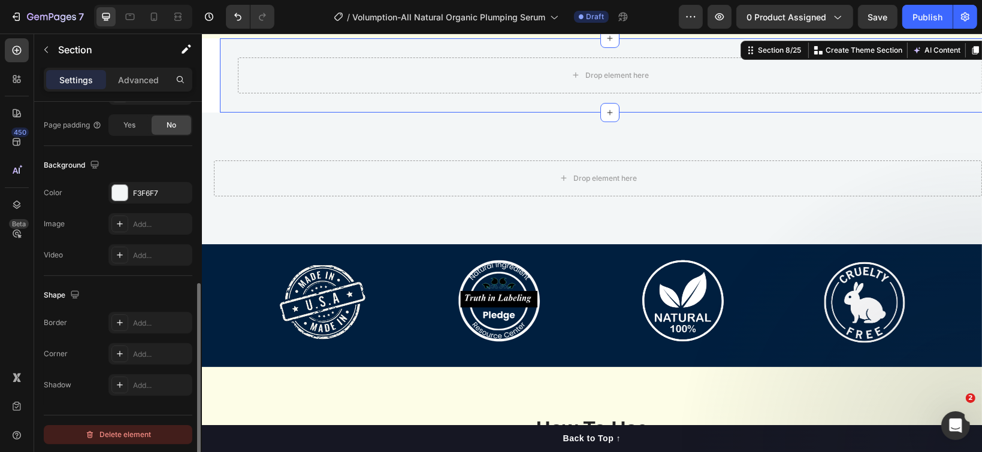
click at [128, 433] on div "Delete element" at bounding box center [118, 435] width 66 height 14
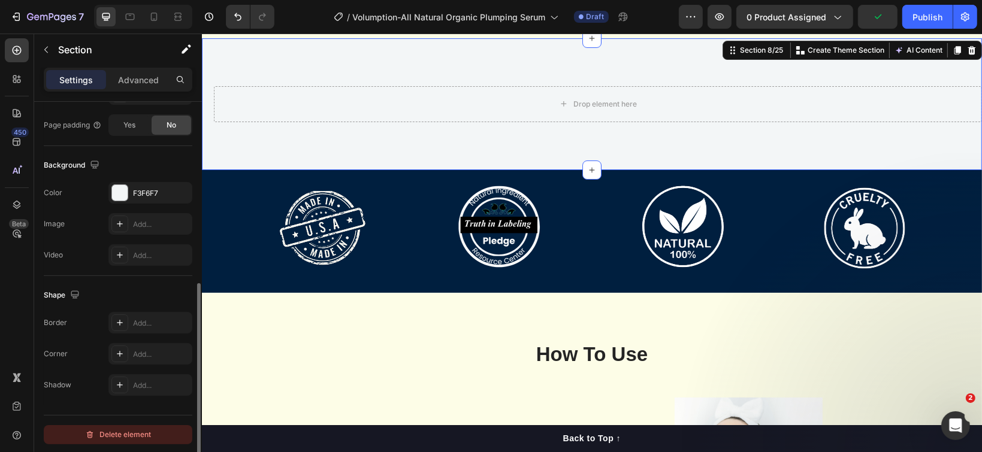
click at [116, 439] on div "Delete element" at bounding box center [118, 435] width 66 height 14
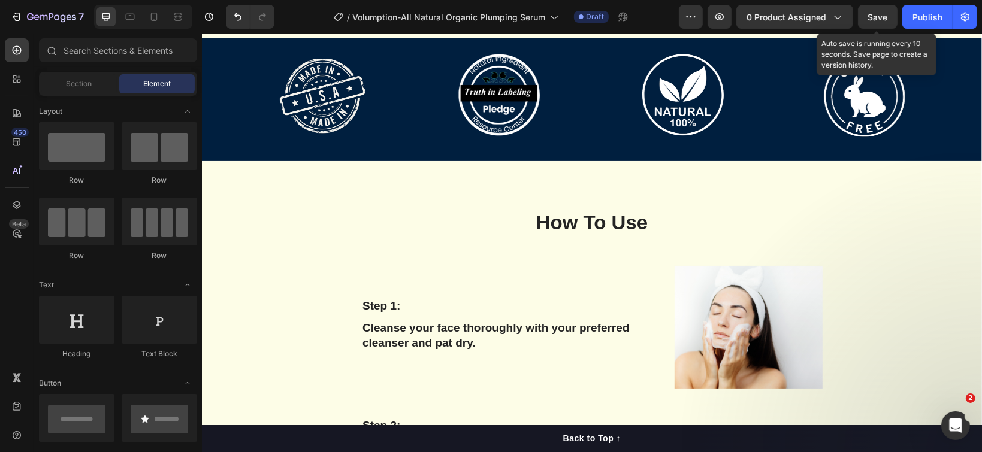
click at [873, 19] on span "Save" at bounding box center [878, 17] width 20 height 10
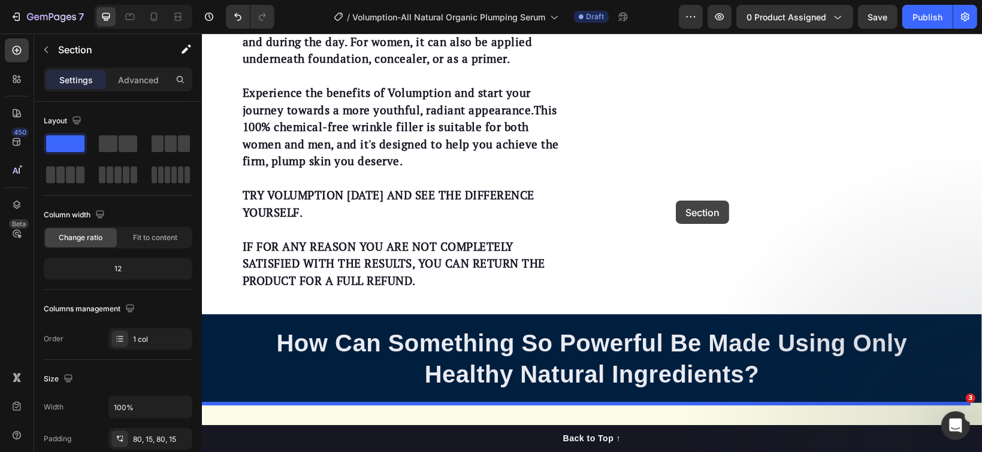
scroll to position [2621, 0]
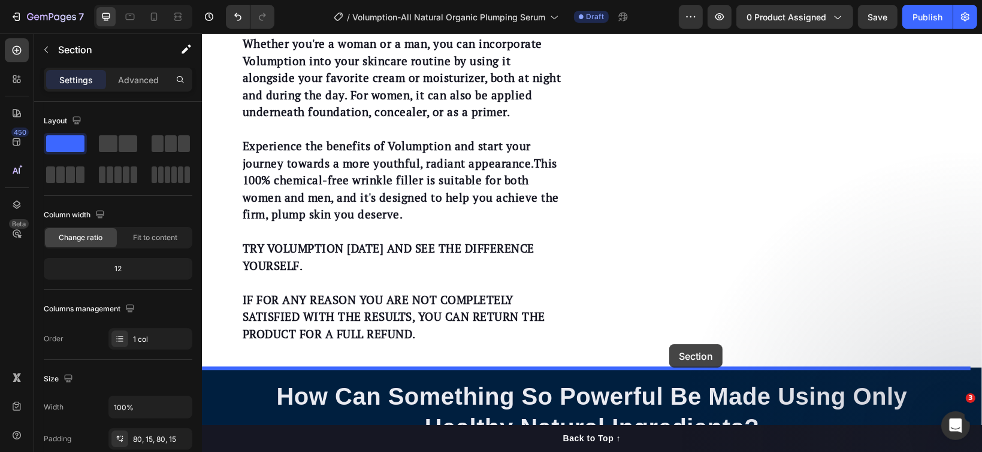
drag, startPoint x: 732, startPoint y: 129, endPoint x: 669, endPoint y: 344, distance: 224.3
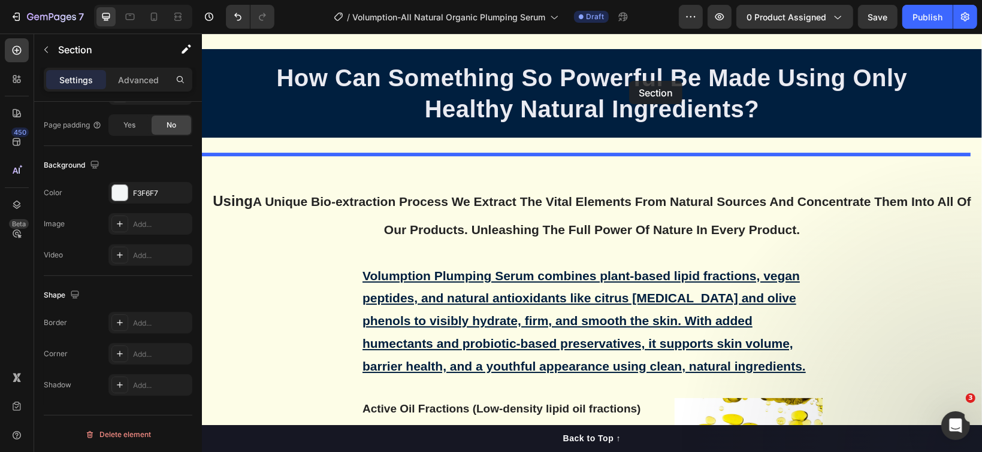
scroll to position [3289, 0]
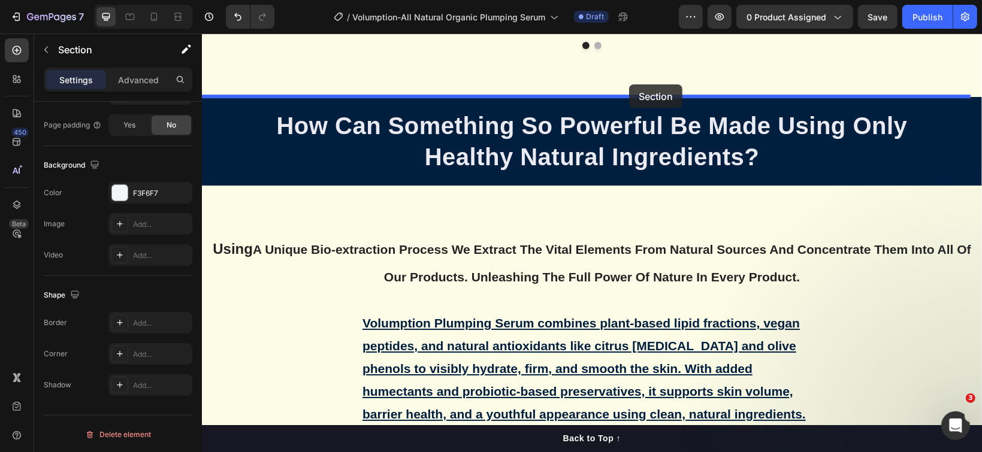
drag, startPoint x: 653, startPoint y: 306, endPoint x: 629, endPoint y: 84, distance: 223.6
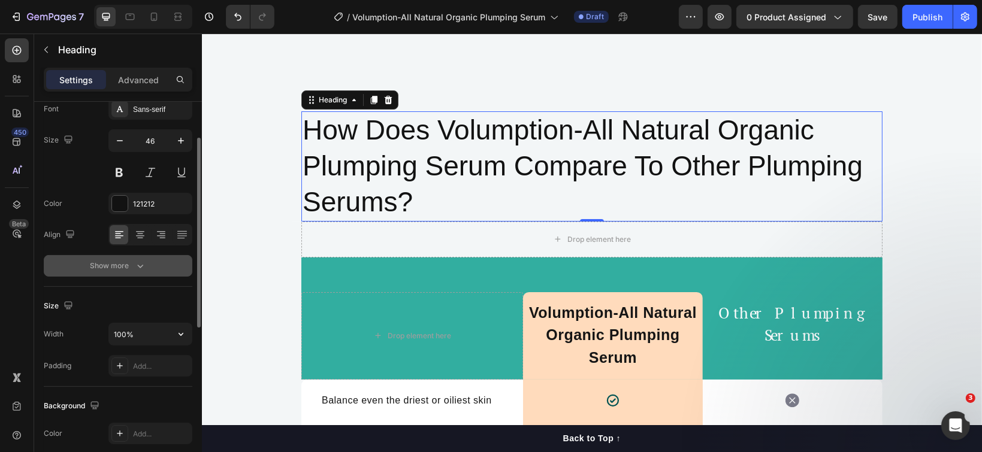
scroll to position [0, 0]
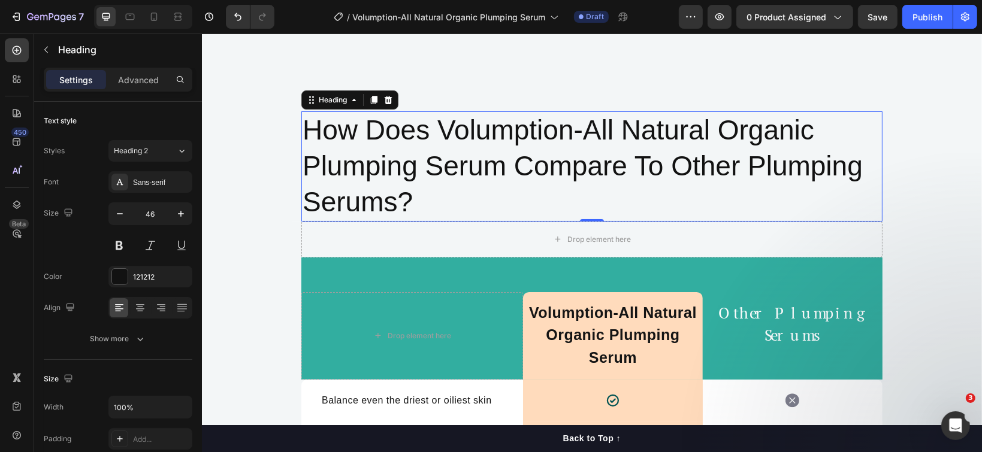
click at [346, 163] on h2 "How Does Volumption-All Natural Organic Plumping Serum Compare To Other Plumpin…" at bounding box center [591, 166] width 581 height 110
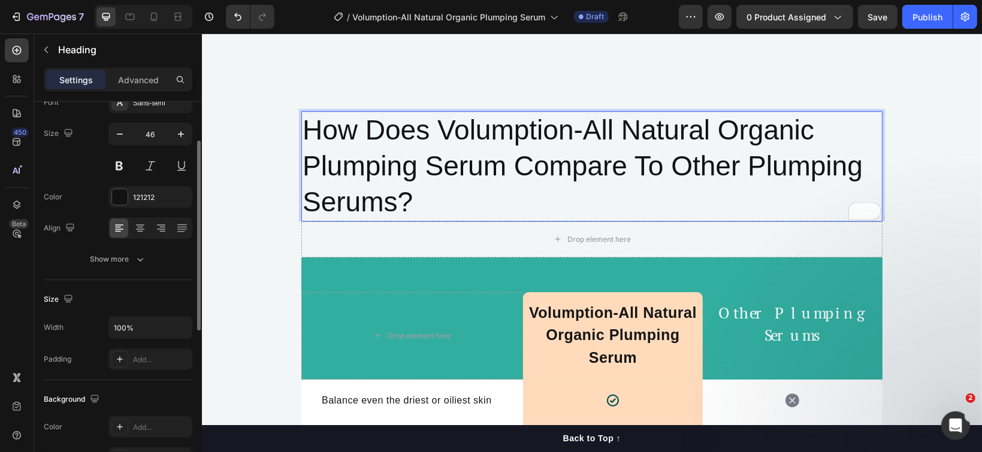
scroll to position [159, 0]
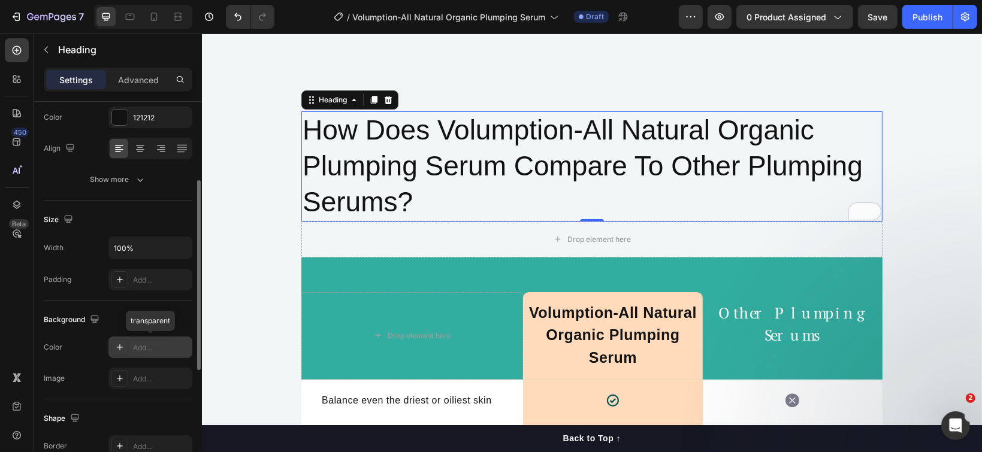
click at [132, 352] on div "Add..." at bounding box center [150, 348] width 84 height 22
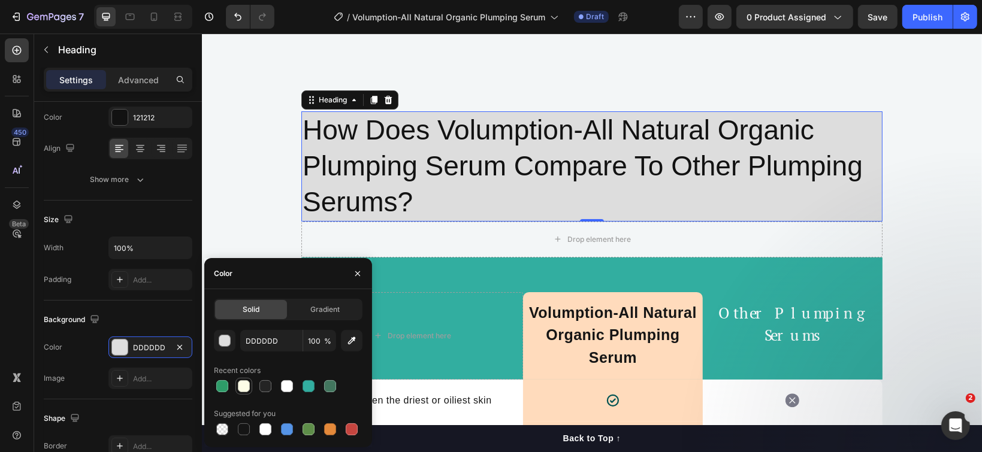
click at [242, 387] on div at bounding box center [244, 387] width 12 height 12
type input "FDFDE7"
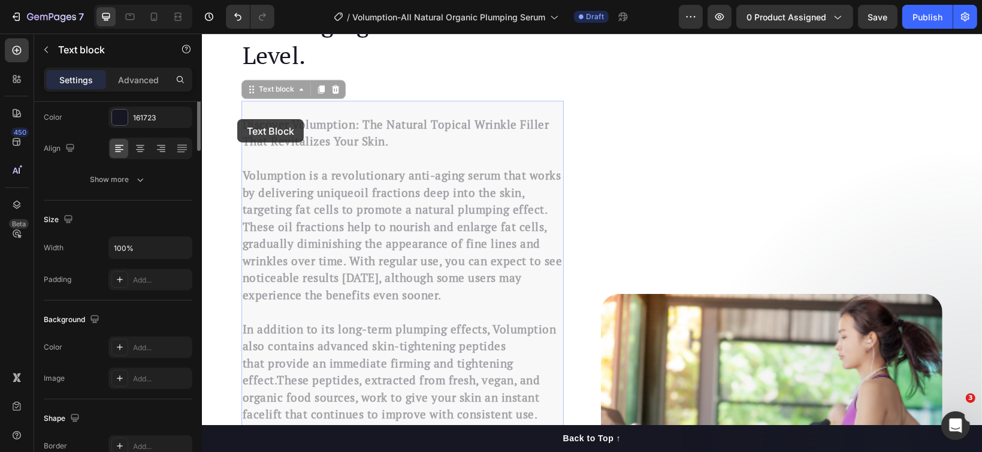
scroll to position [0, 0]
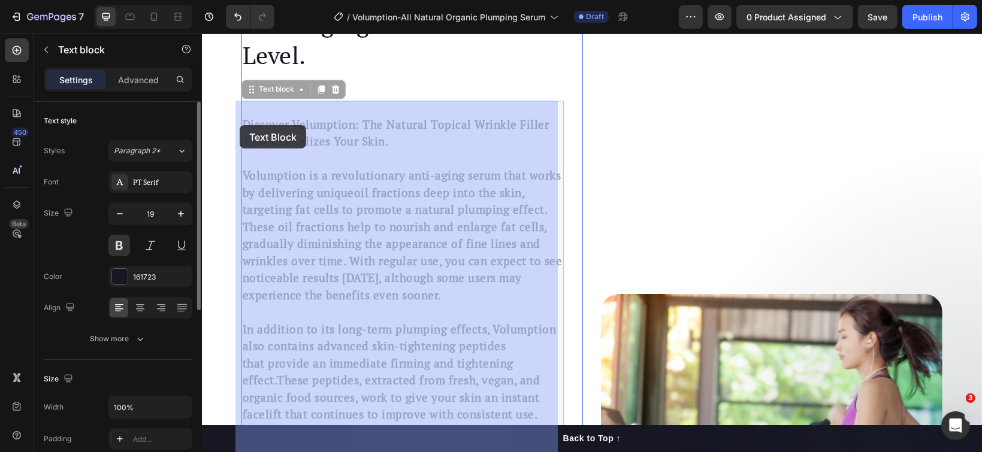
drag, startPoint x: 237, startPoint y: 118, endPoint x: 239, endPoint y: 125, distance: 7.0
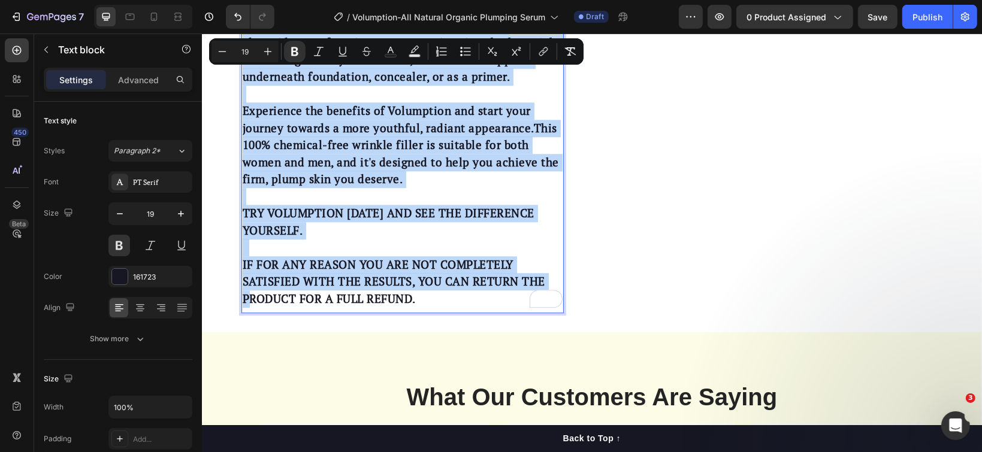
scroll to position [2666, 0]
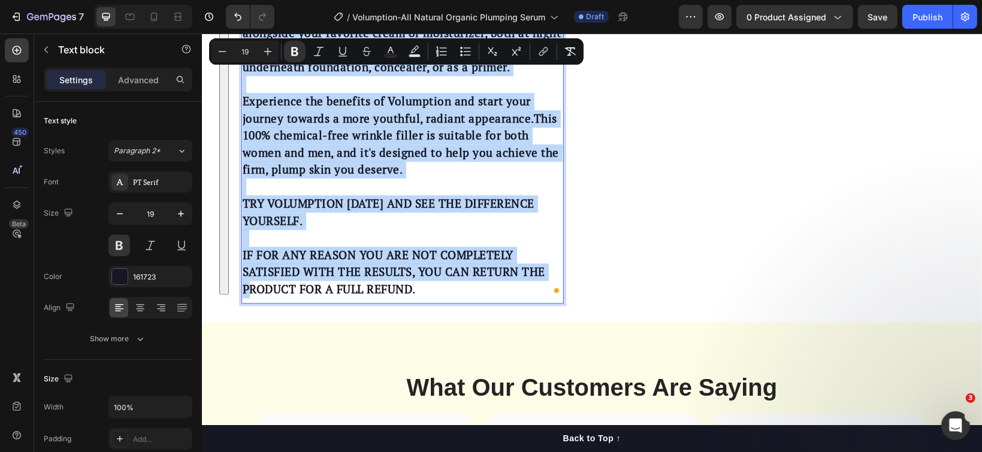
copy div "Discover Volumption: The Natural Topical Wrinkle Filler That Revitalizes Your S…"
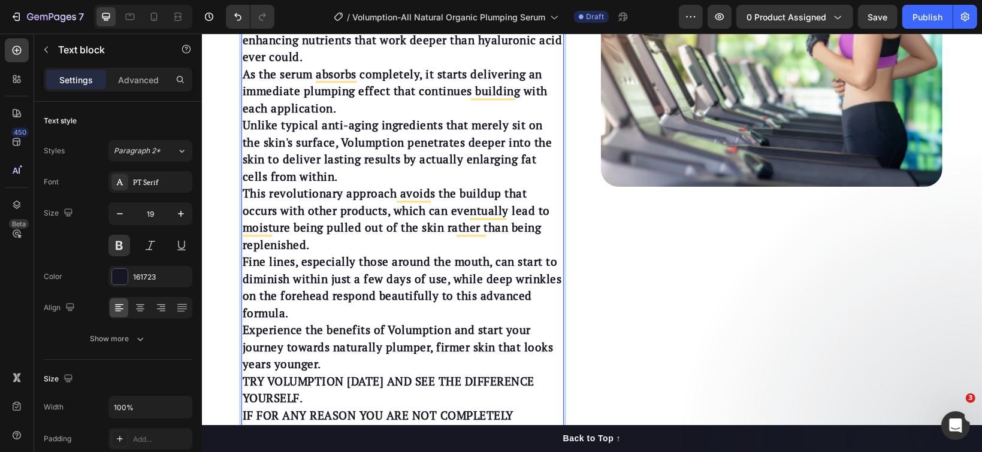
scroll to position [2460, 0]
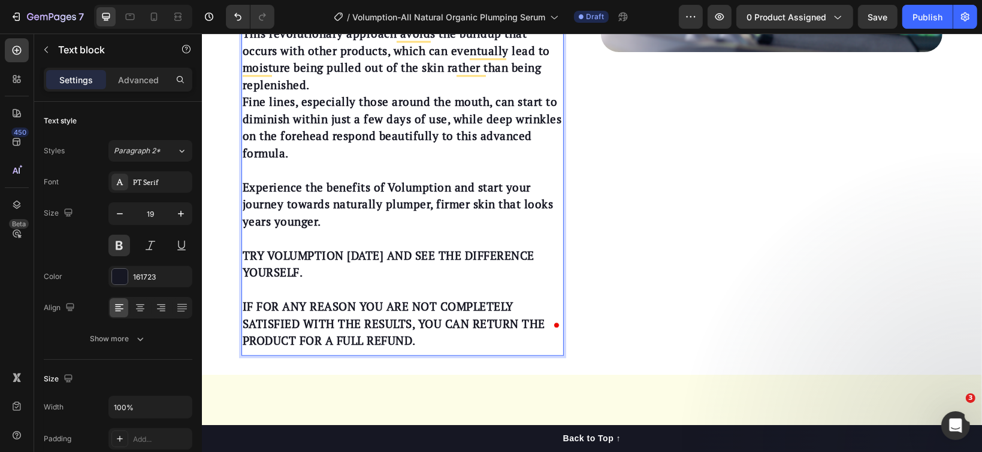
scroll to position [2380, 0]
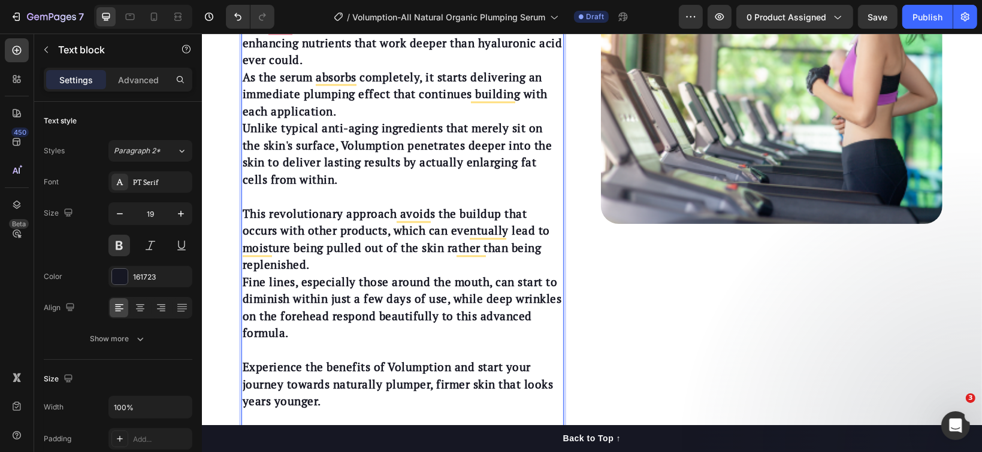
scroll to position [2300, 0]
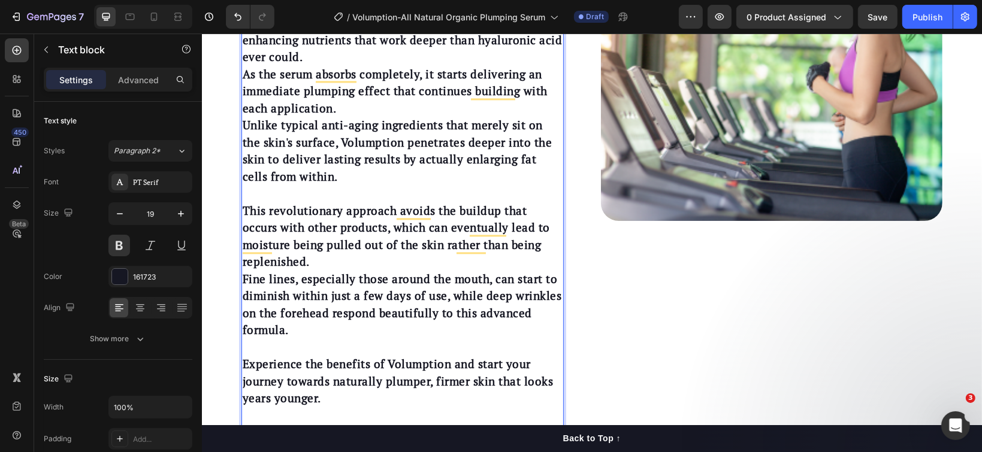
click at [342, 107] on p "Discover Volumption: The Natural Topical Wrinkle Filler That Revitalizes Your S…" at bounding box center [402, 5] width 320 height 359
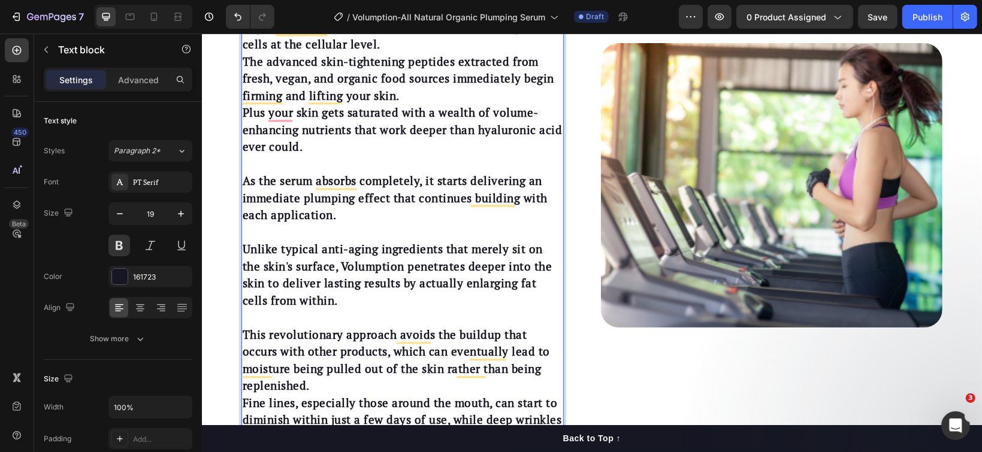
scroll to position [2221, 0]
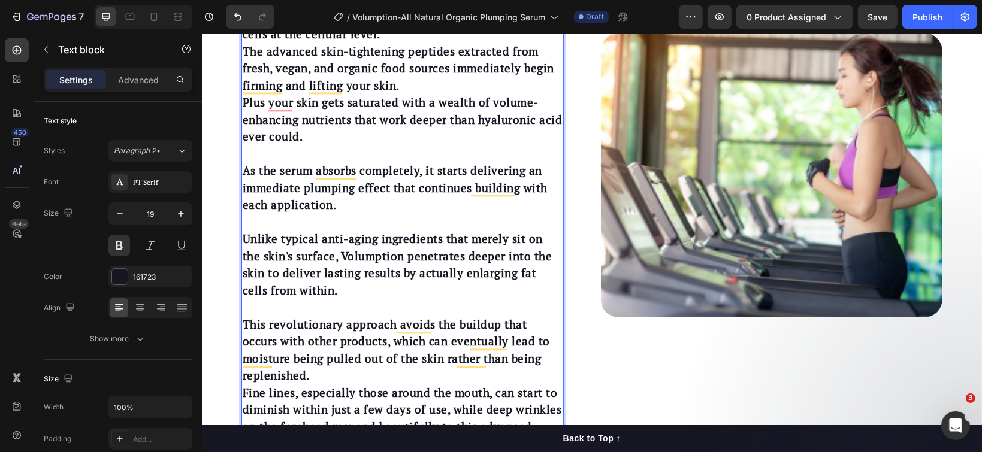
click at [404, 84] on p "Discover Volumption: The Natural Topical Wrinkle Filler That Revitalizes Your S…" at bounding box center [402, 25] width 320 height 239
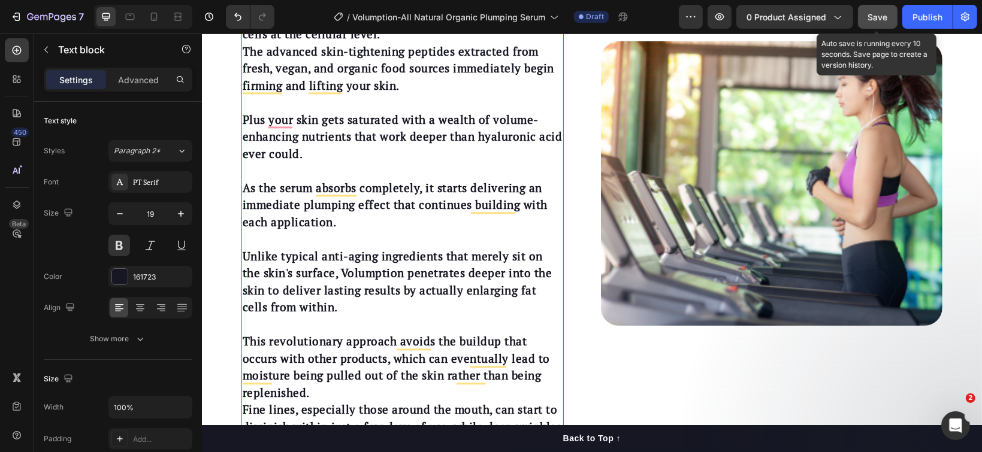
click at [871, 20] on span "Save" at bounding box center [878, 17] width 20 height 10
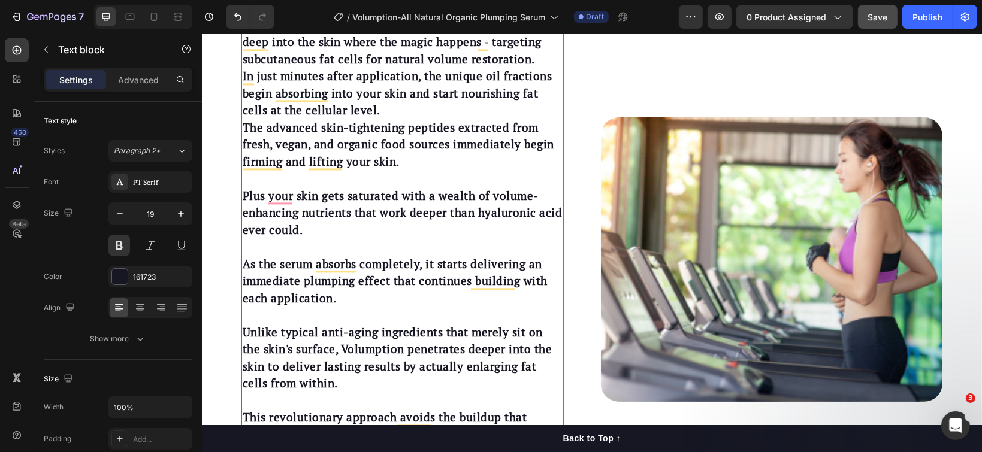
scroll to position [2141, 0]
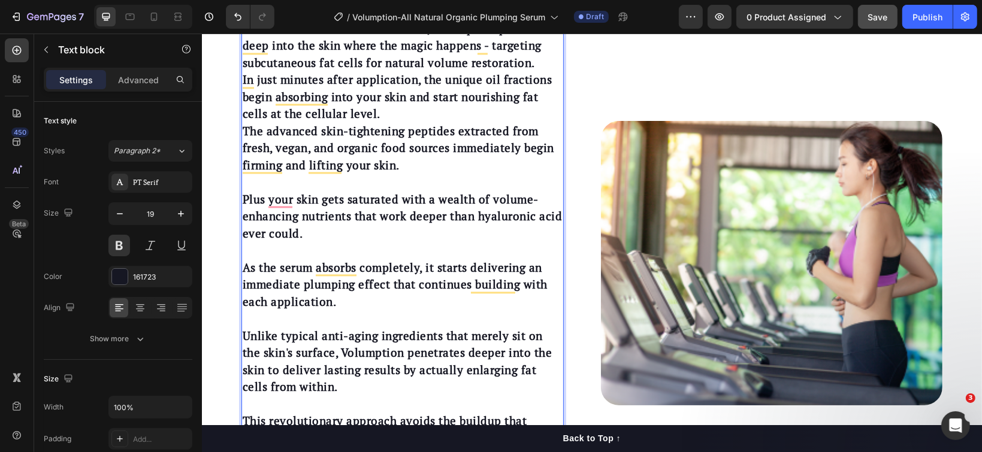
click at [393, 111] on p "Discover Volumption: The Natural Topical Wrinkle Filler That Revitalizes Your S…" at bounding box center [402, 80] width 320 height 188
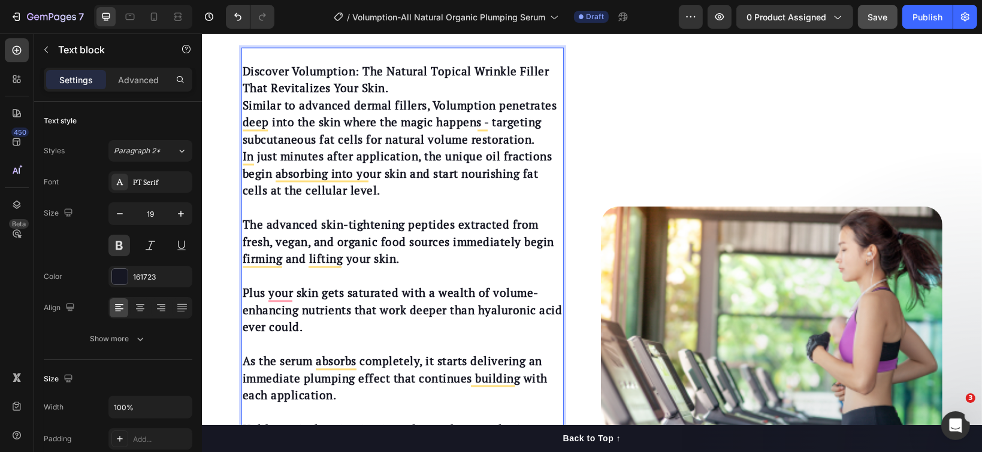
scroll to position [2060, 0]
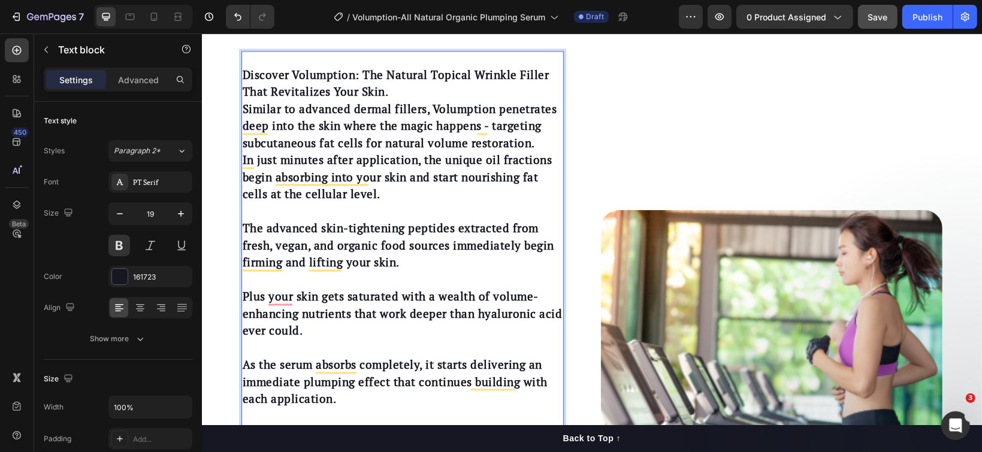
click at [385, 93] on p "Discover Volumption: The Natural Topical Wrinkle Filler That Revitalizes Your S…" at bounding box center [402, 134] width 320 height 137
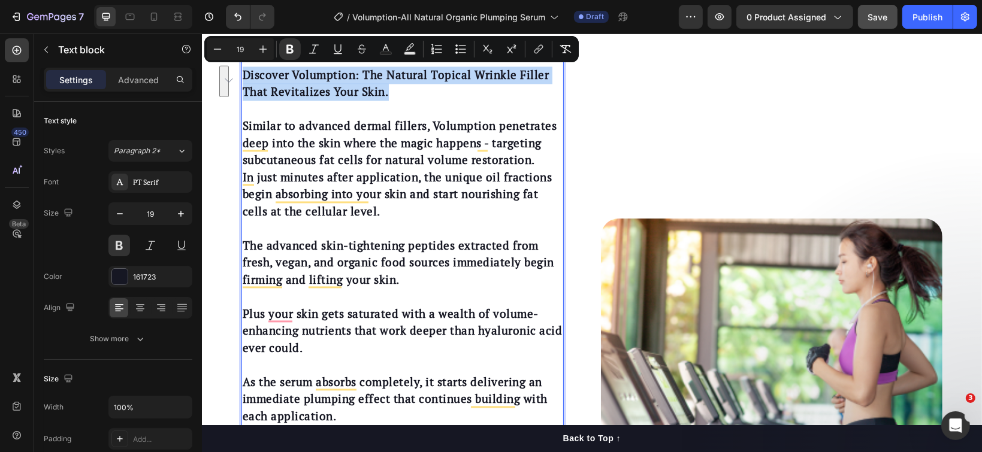
drag, startPoint x: 381, startPoint y: 95, endPoint x: 240, endPoint y: 77, distance: 141.5
click at [242, 77] on p "Discover Volumption: The Natural Topical Wrinkle Filler That Revitalizes Your S…" at bounding box center [402, 83] width 320 height 34
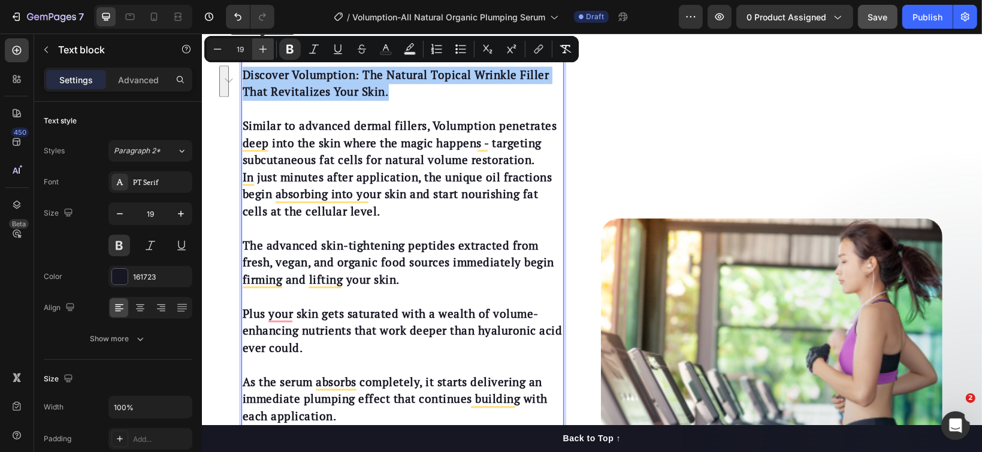
click at [267, 46] on icon "Editor contextual toolbar" at bounding box center [263, 49] width 12 height 12
type input "20"
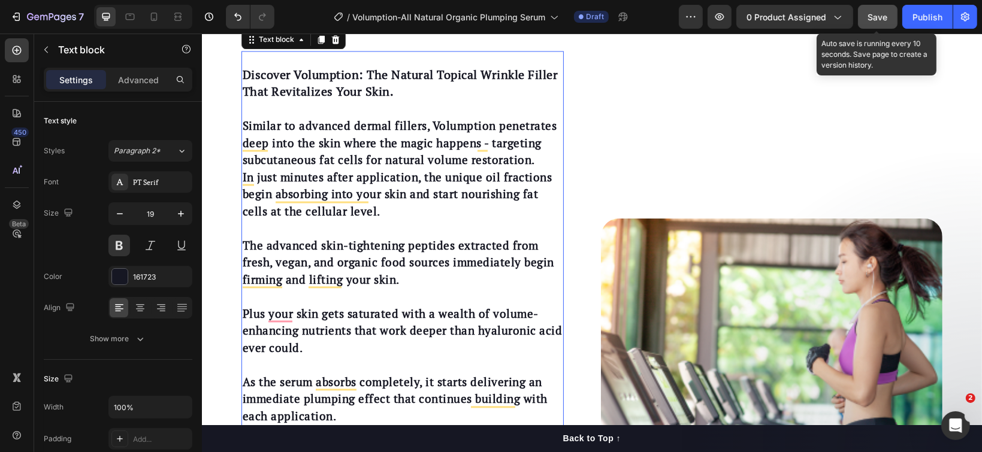
click at [875, 8] on button "Save" at bounding box center [878, 17] width 40 height 24
